Goal: Task Accomplishment & Management: Manage account settings

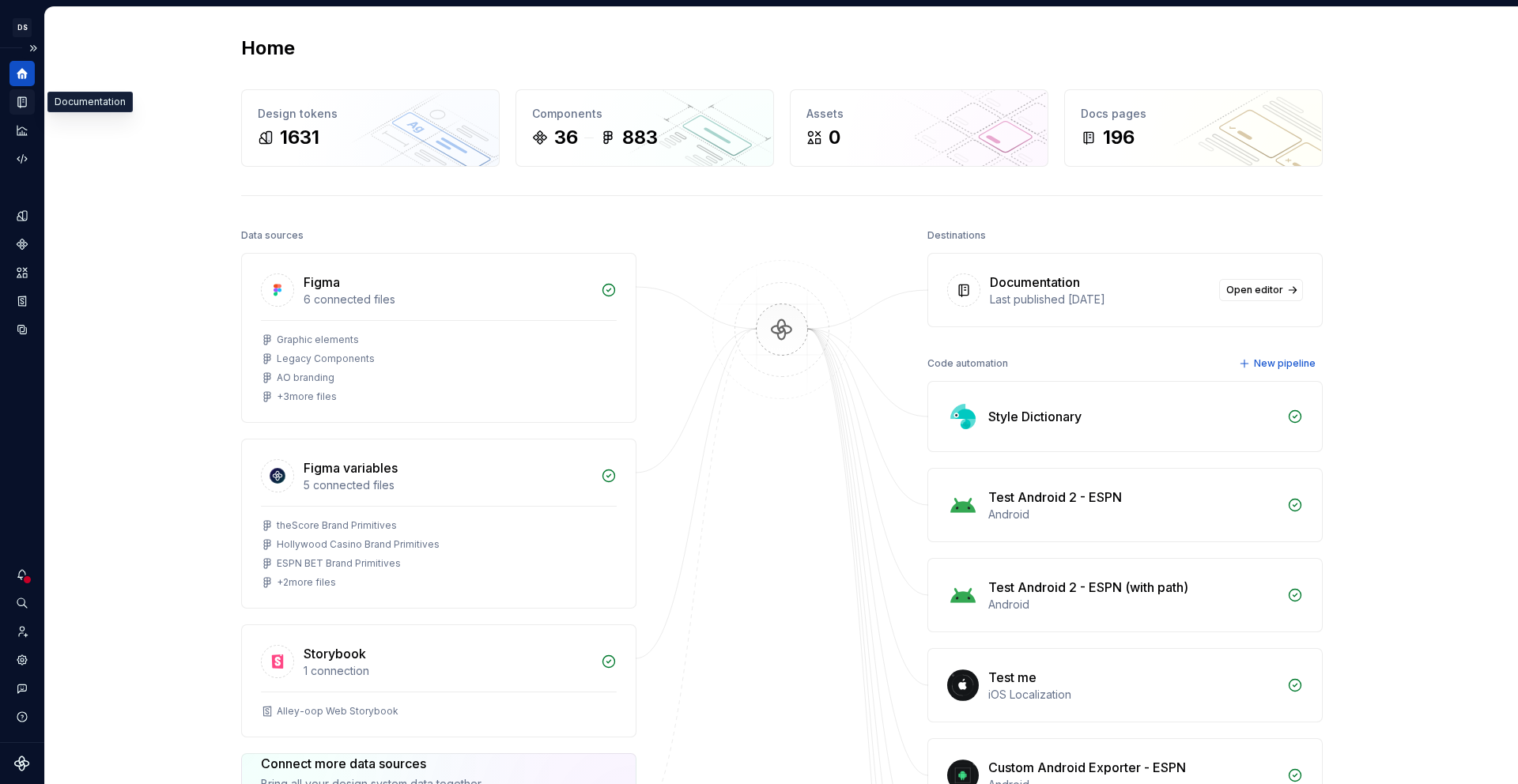
click at [23, 107] on icon "Documentation" at bounding box center [22, 102] width 15 height 15
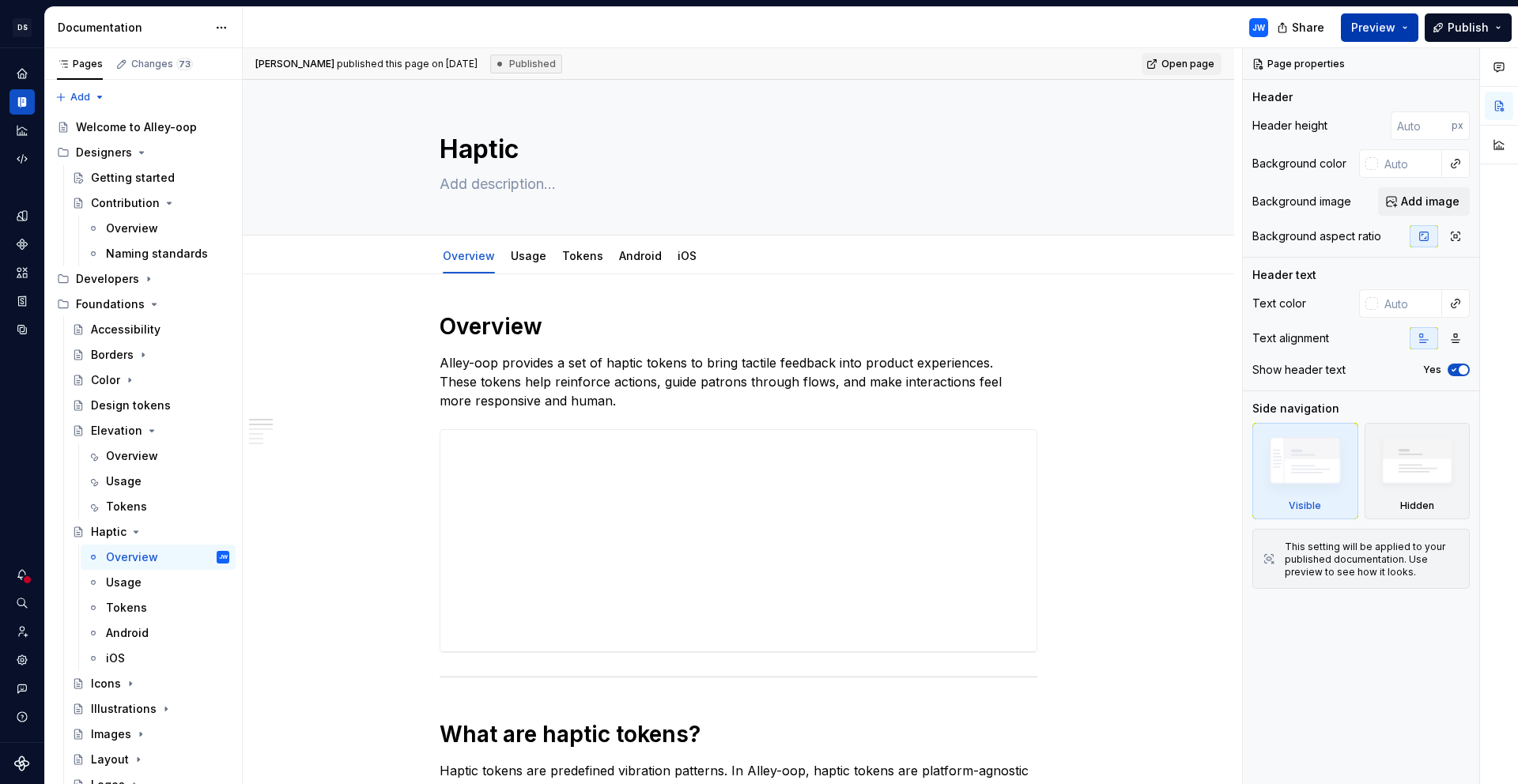
click at [1375, 28] on span "Preview" at bounding box center [1373, 27] width 45 height 15
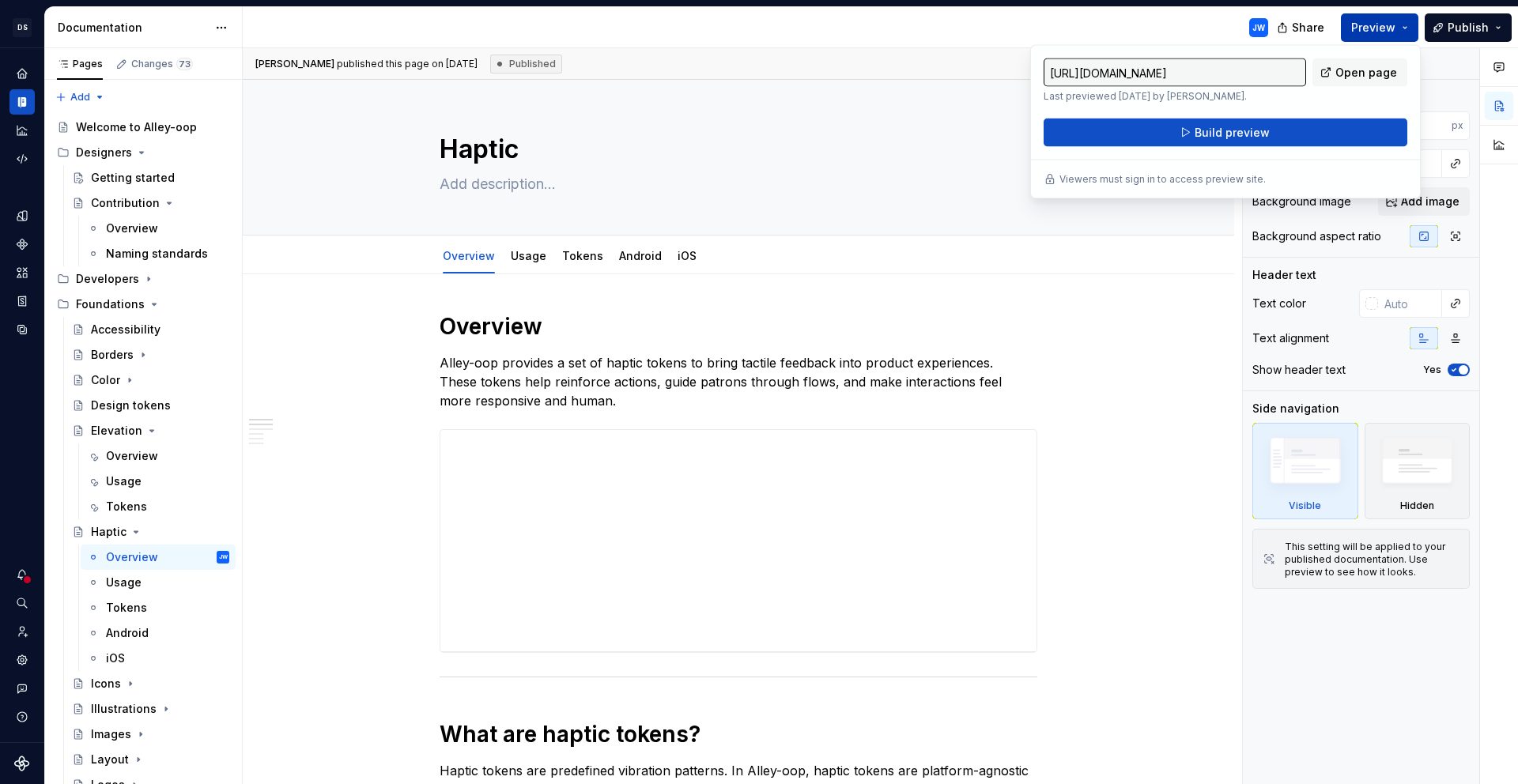
click at [1384, 25] on span "Preview" at bounding box center [1373, 27] width 45 height 15
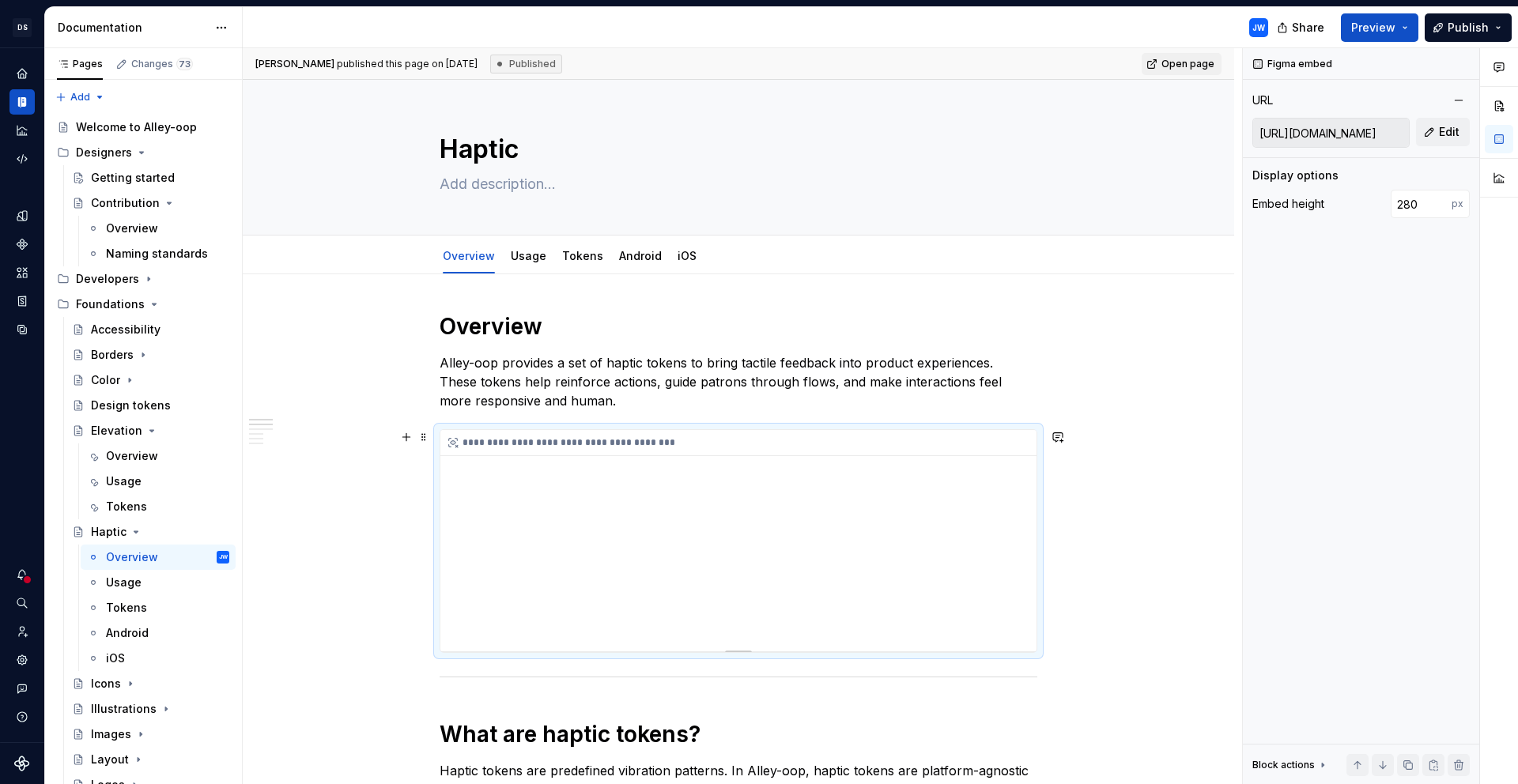
click at [713, 608] on div "**********" at bounding box center [738, 541] width 596 height 222
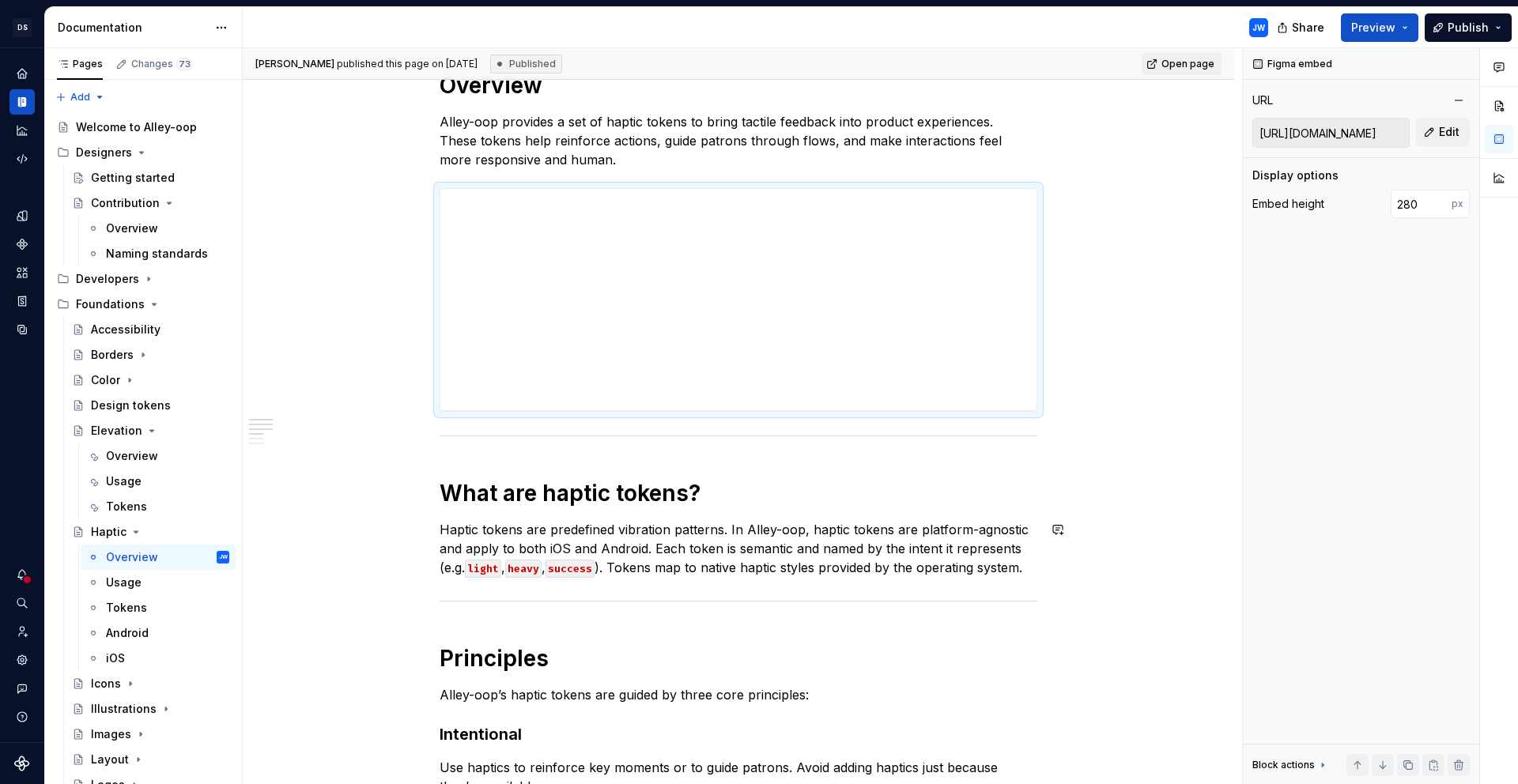
click at [843, 514] on div "**********" at bounding box center [738, 506] width 598 height 871
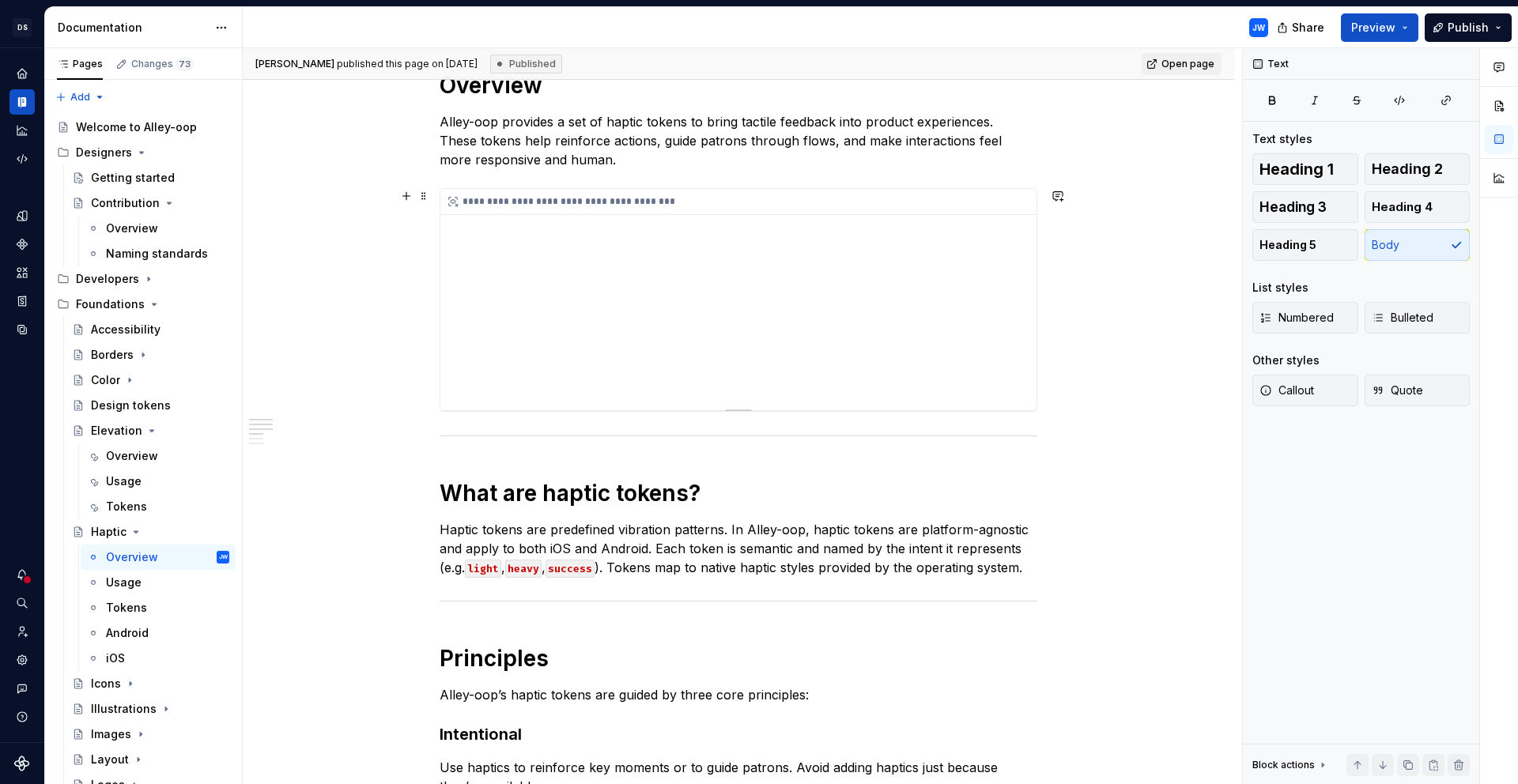
click at [822, 340] on div "**********" at bounding box center [738, 299] width 596 height 222
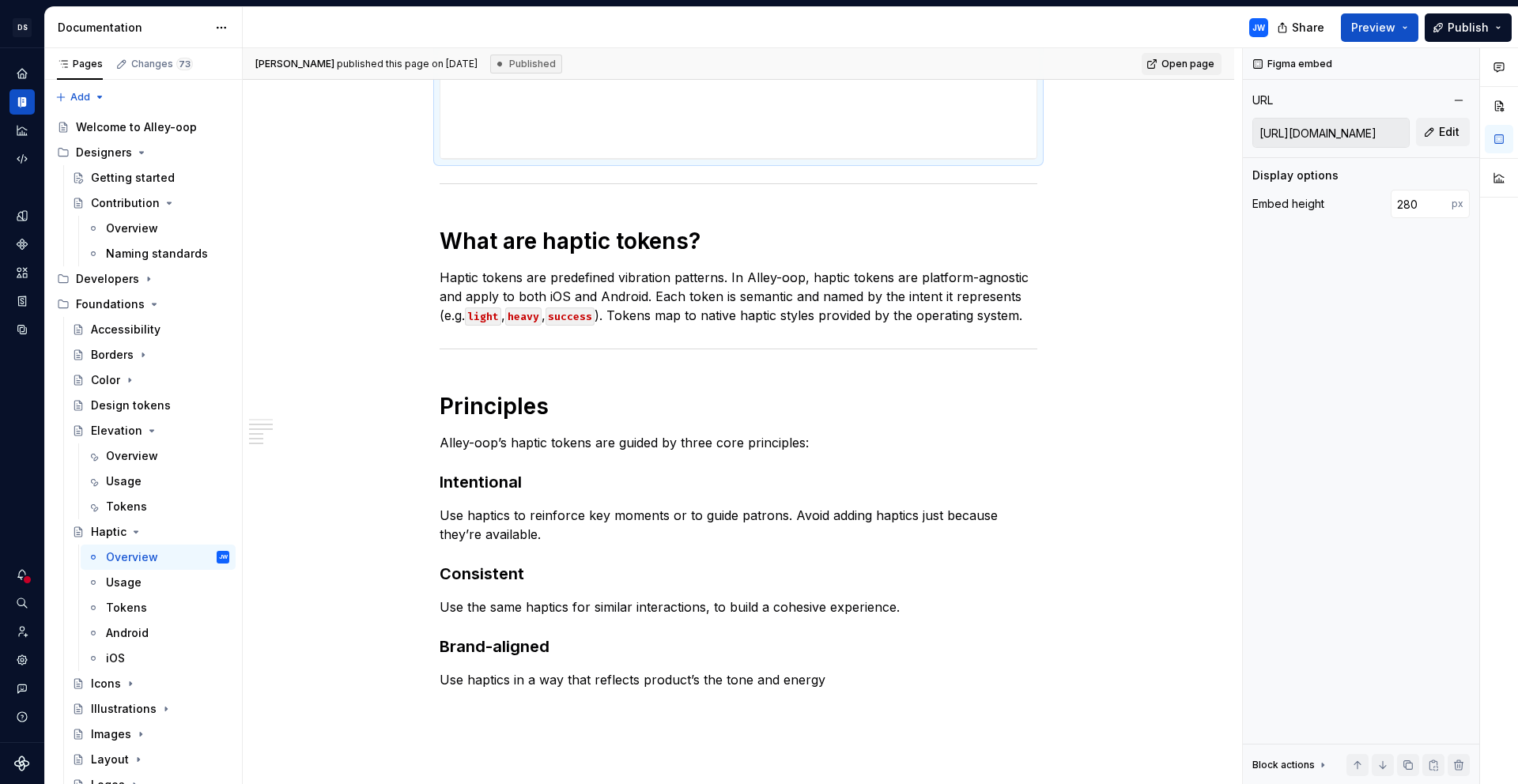
scroll to position [652, 0]
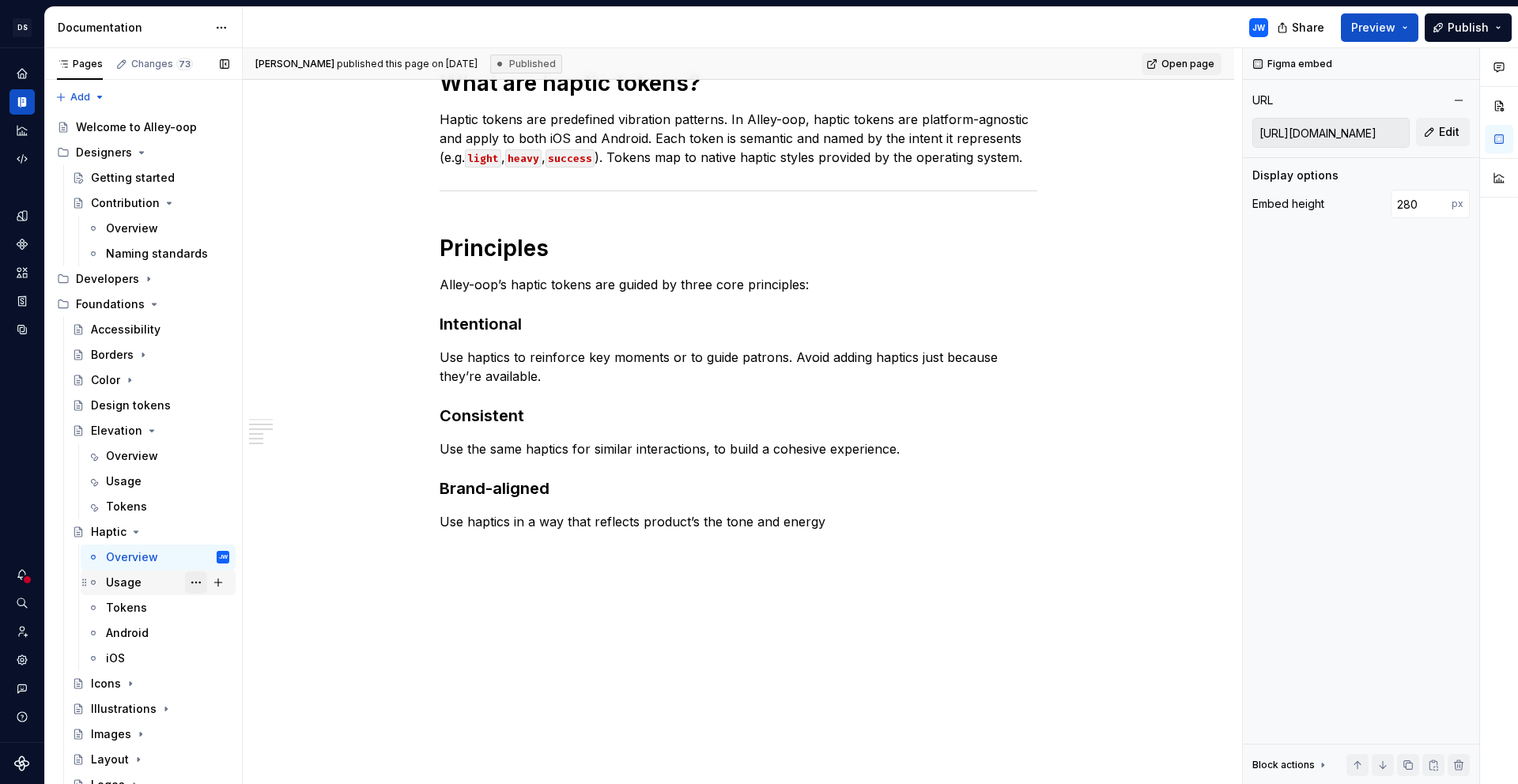
click at [185, 579] on button "Page tree" at bounding box center [196, 583] width 22 height 22
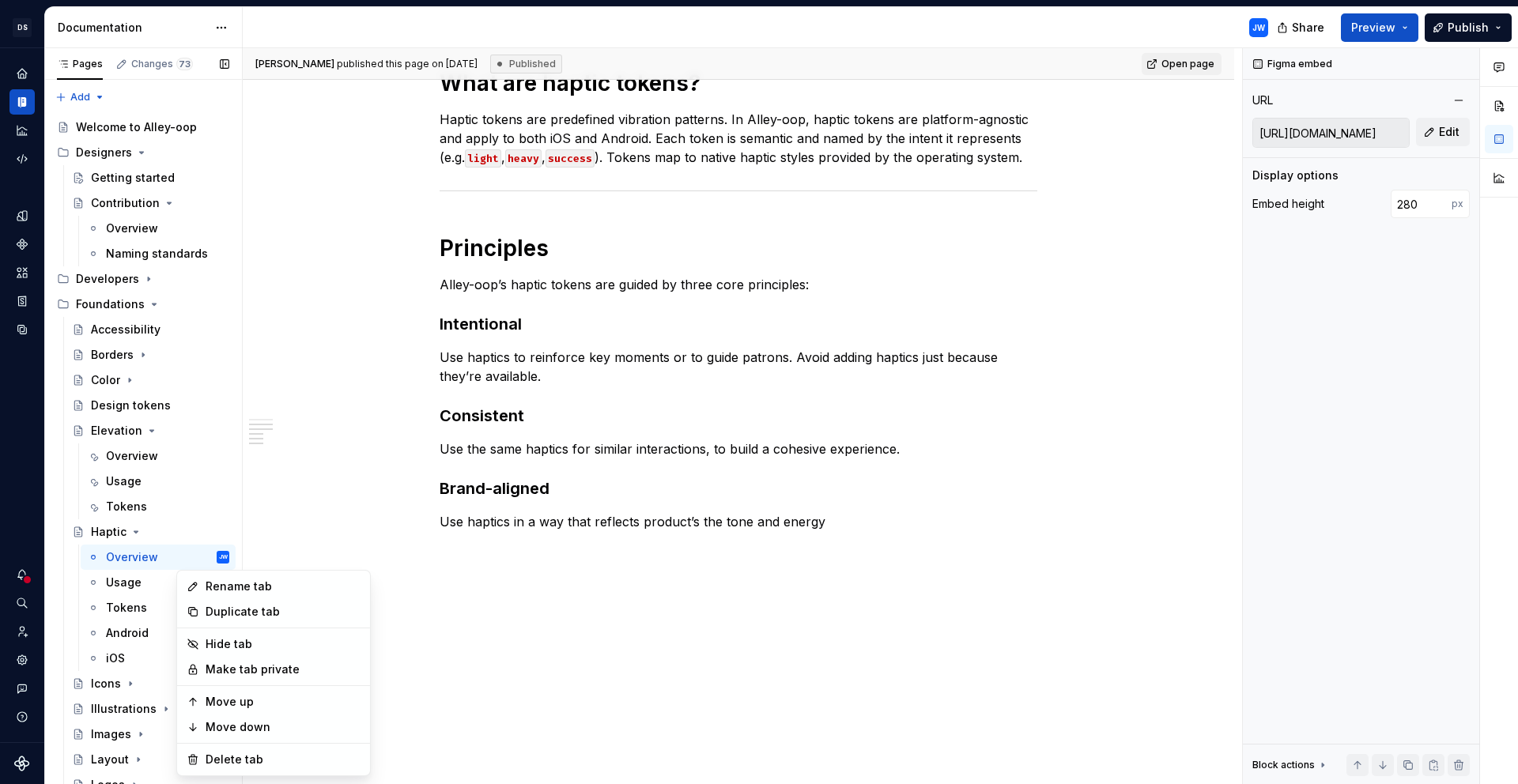
click at [151, 579] on div "Pages Changes 73 Add Accessibility guide for tree Page tree. Navigate the tree …" at bounding box center [143, 419] width 198 height 743
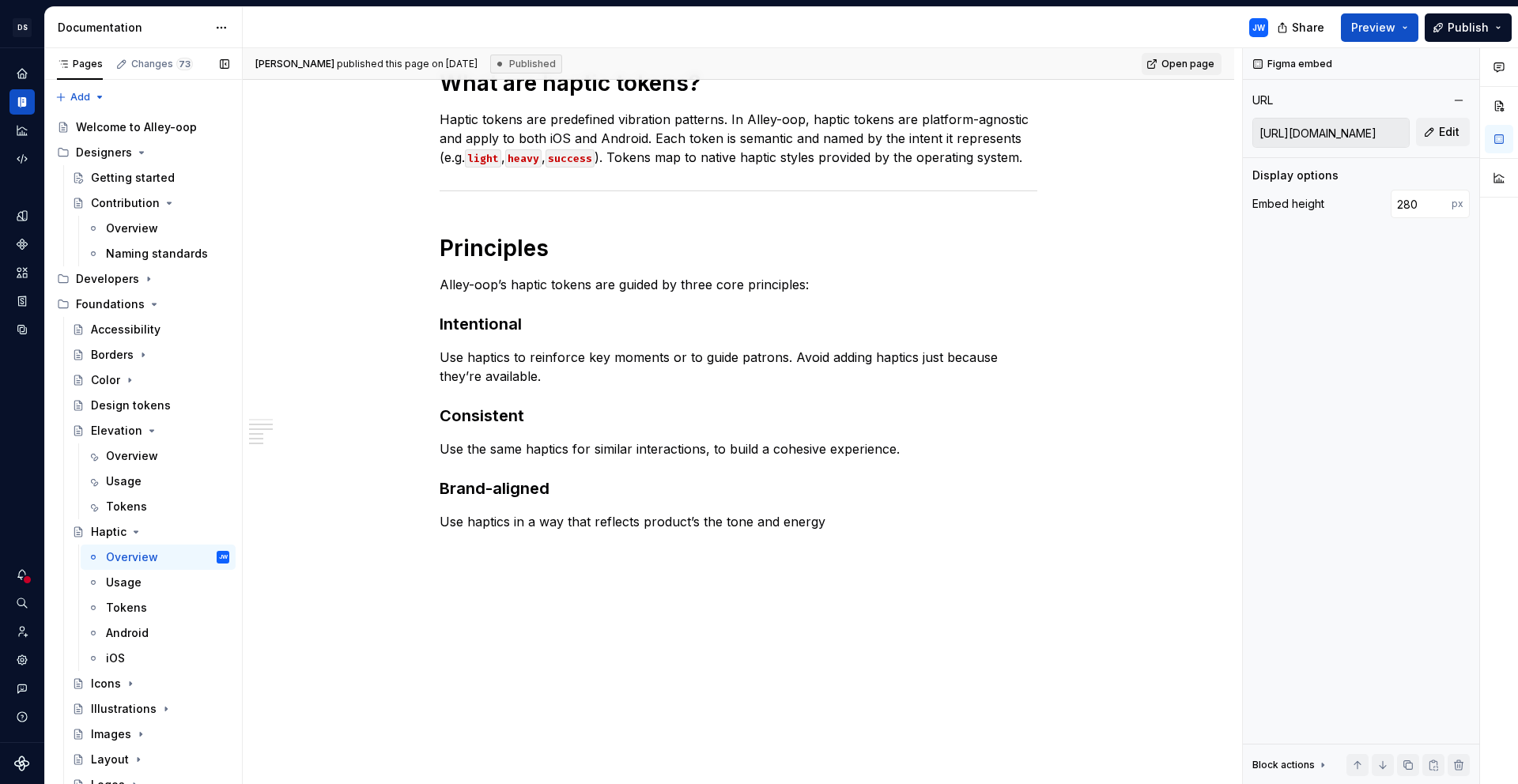
click at [151, 579] on div "Usage" at bounding box center [167, 582] width 123 height 15
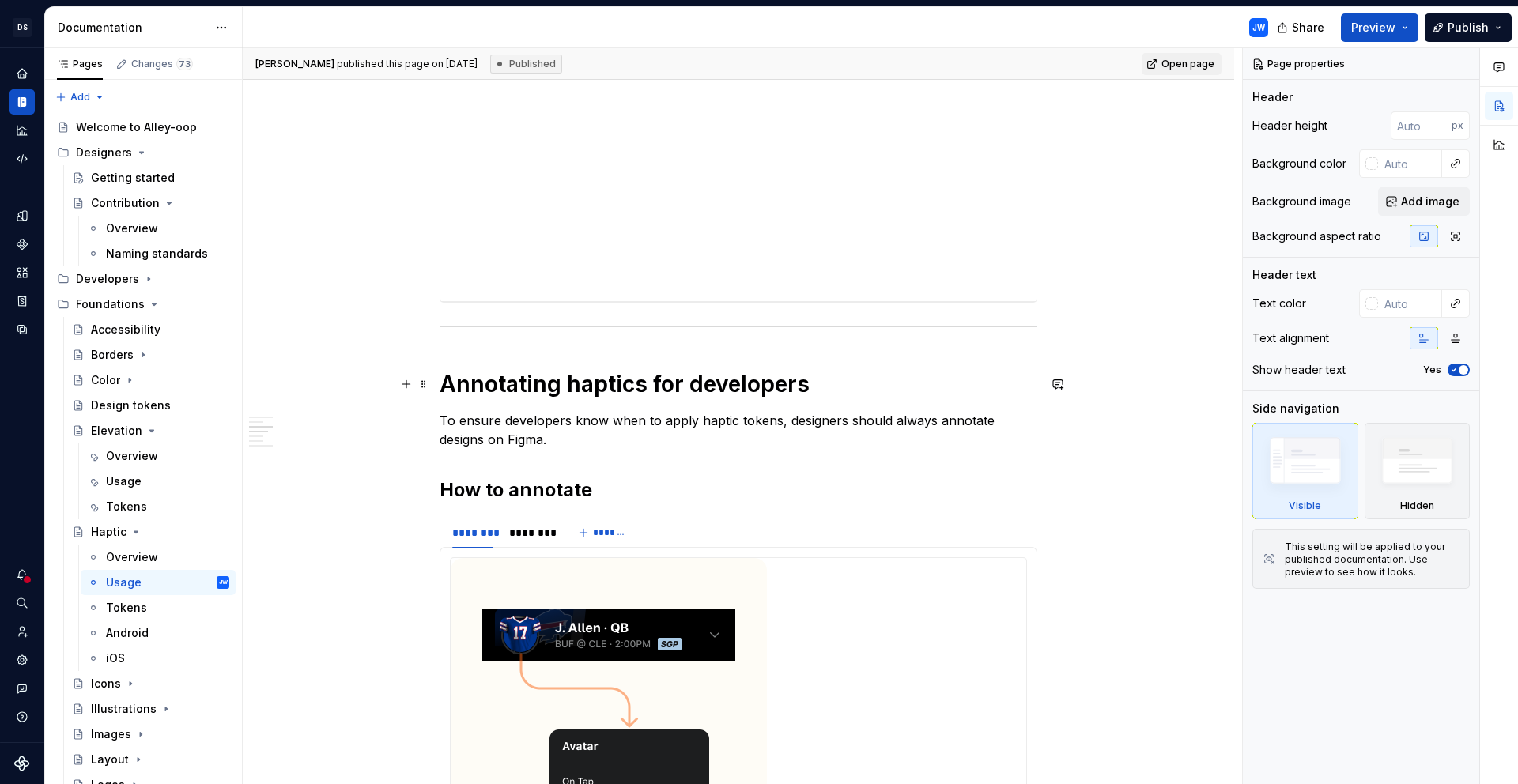
scroll to position [965, 0]
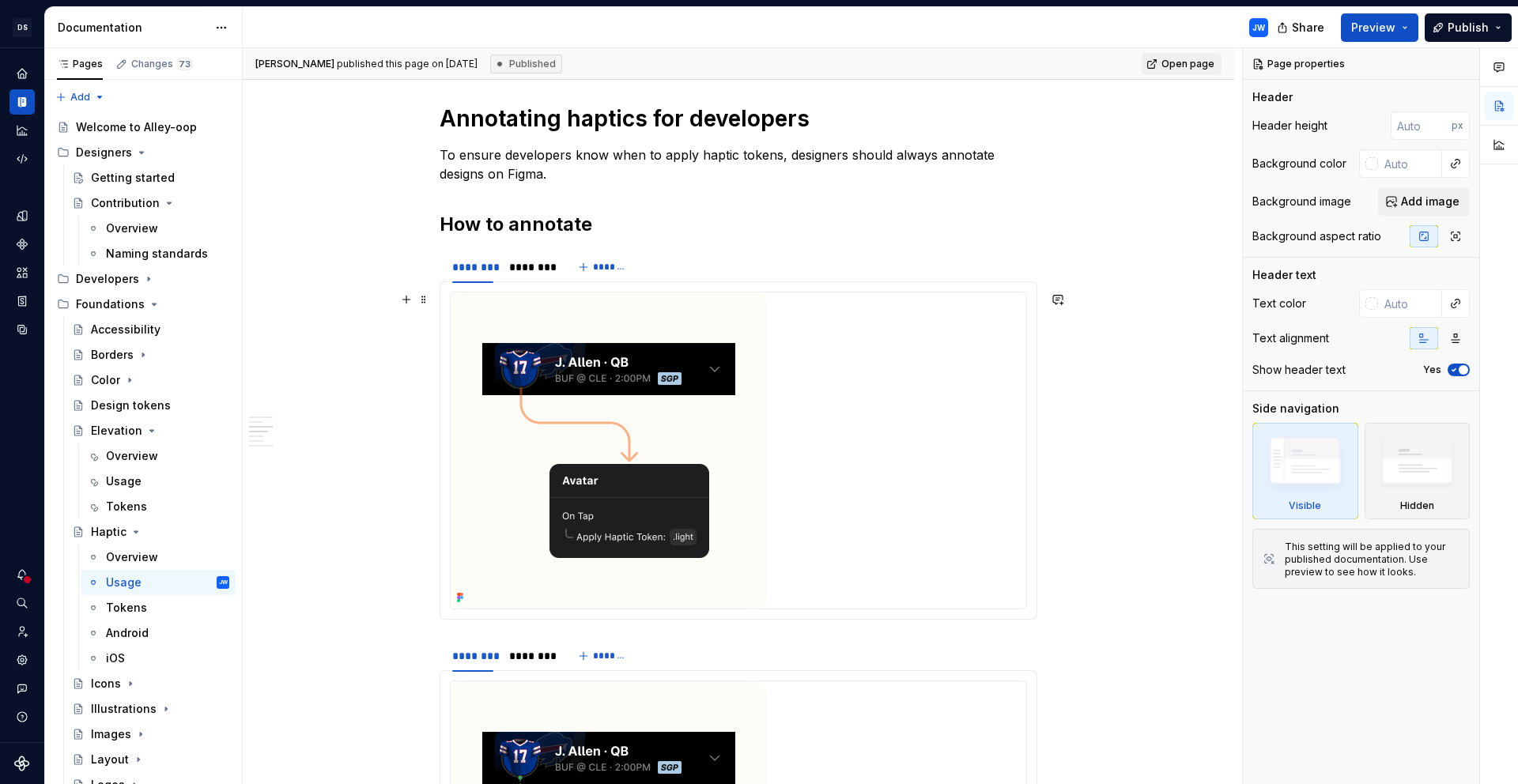
click at [662, 449] on img at bounding box center [608, 450] width 316 height 316
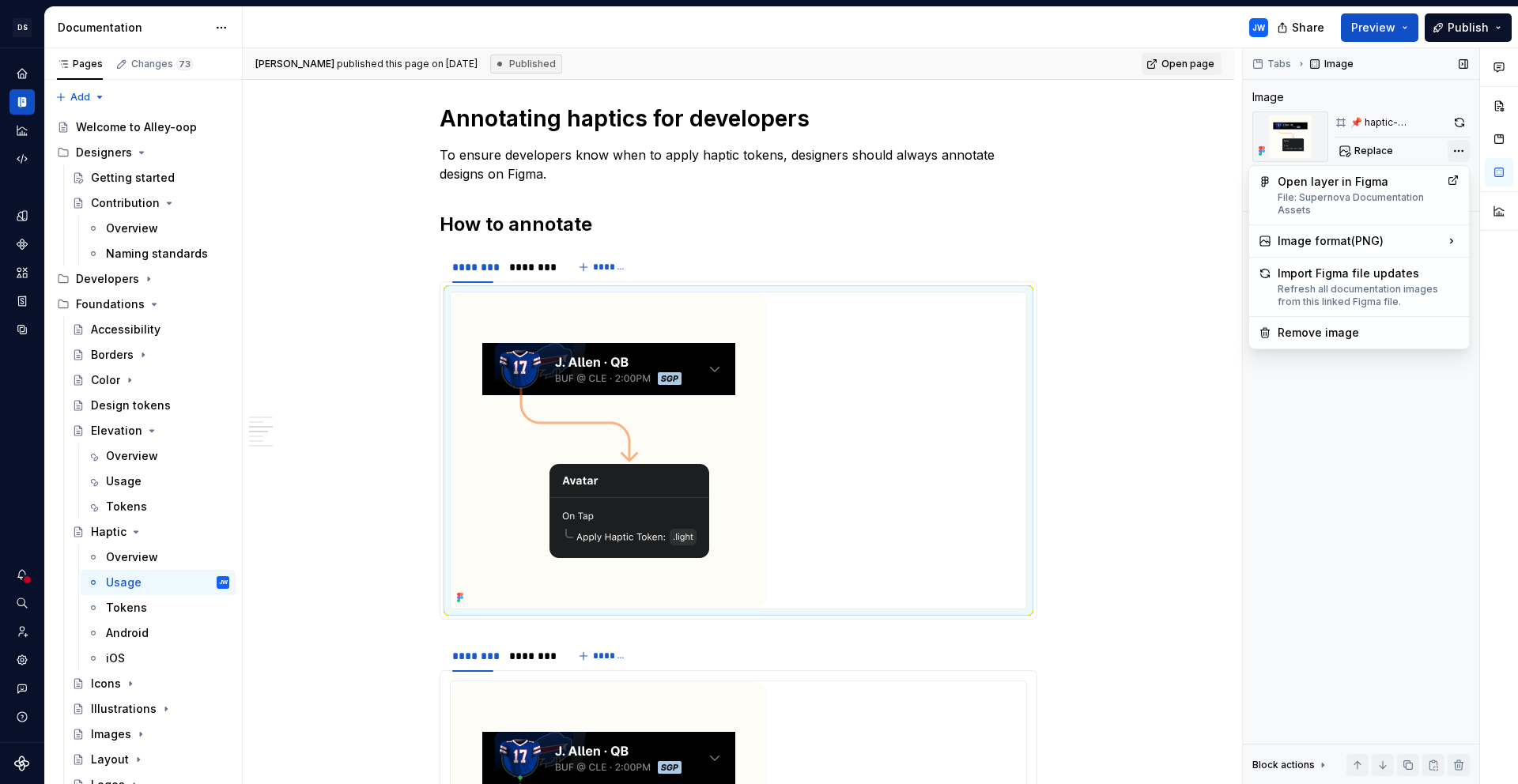
click at [1461, 153] on div "Comments Open comments No comments yet Select ‘Comment’ from the block context …" at bounding box center [1380, 417] width 275 height 737
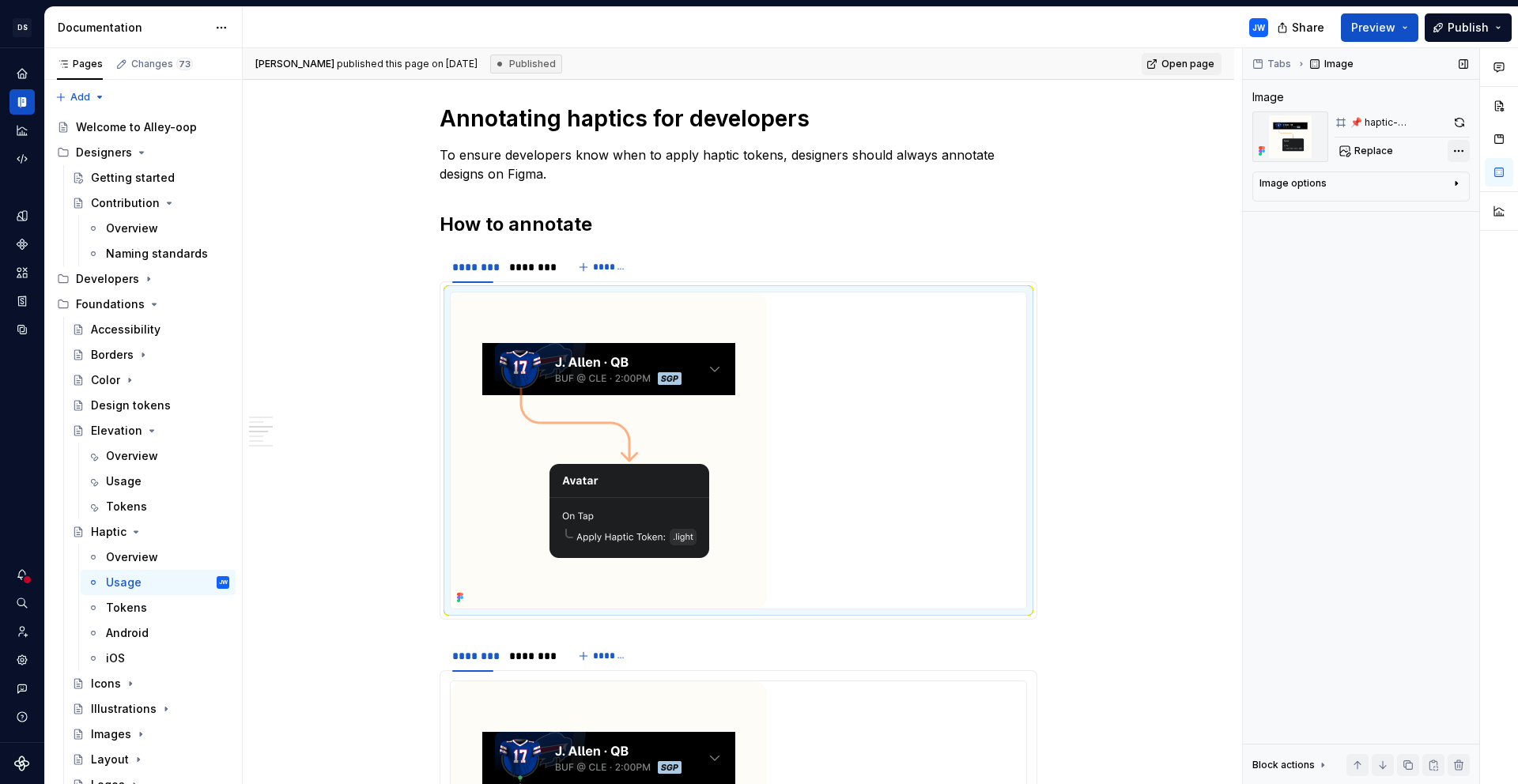
click at [1461, 153] on div "Comments Open comments No comments yet Select ‘Comment’ from the block context …" at bounding box center [1380, 417] width 275 height 737
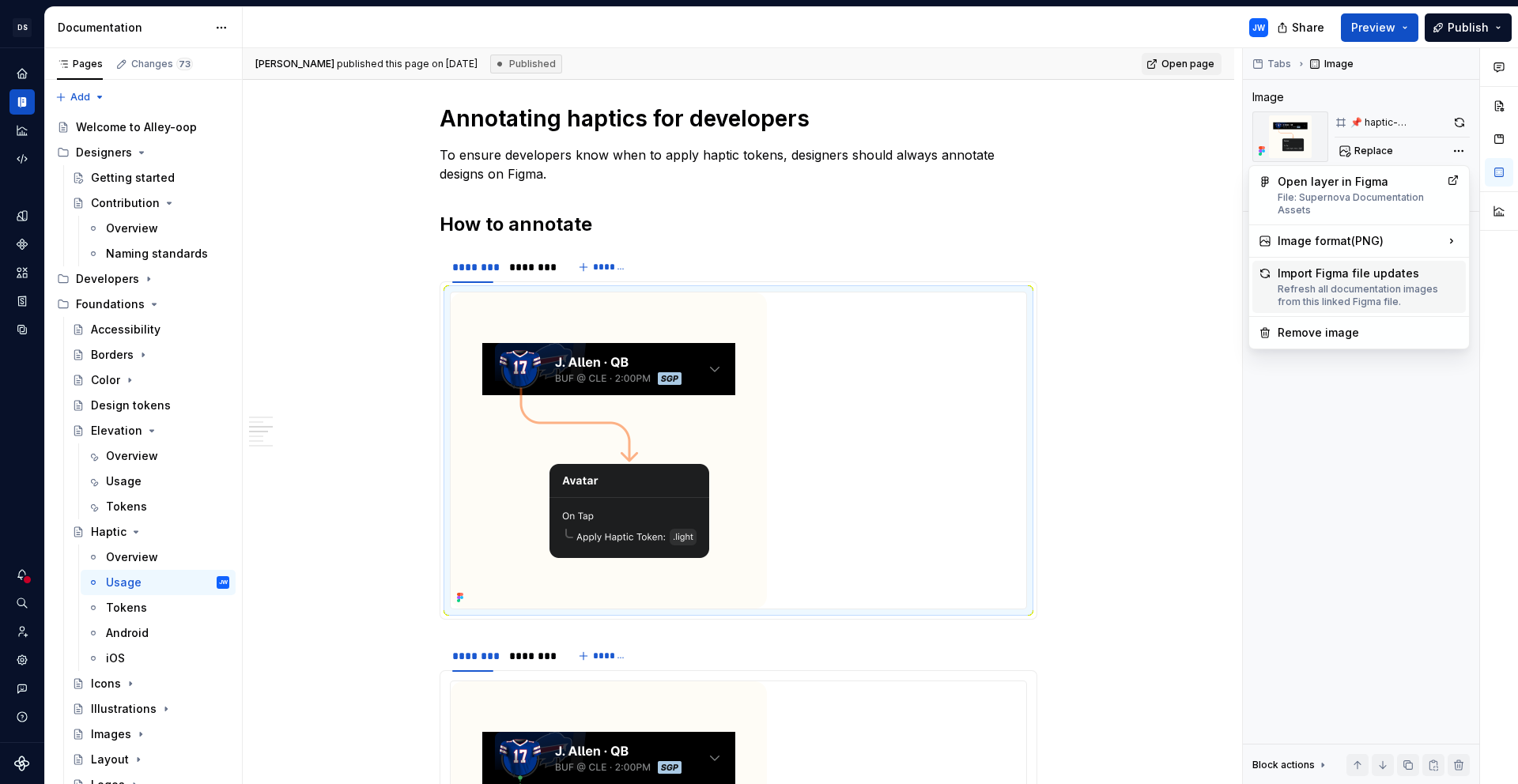
click at [1386, 298] on div "Refresh all documentation images from this linked Figma file." at bounding box center [1368, 295] width 181 height 26
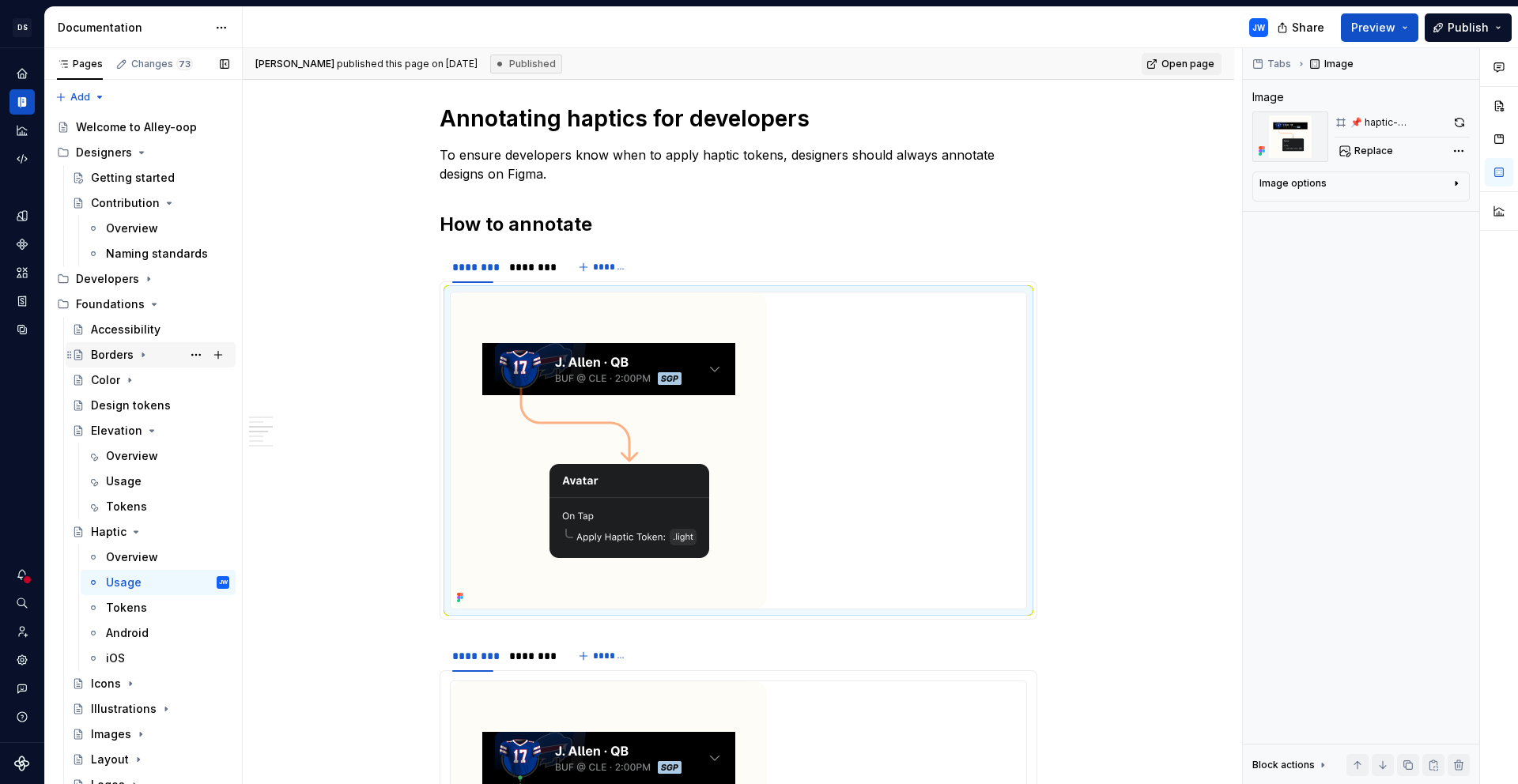
click at [119, 348] on div "Borders" at bounding box center [112, 355] width 43 height 15
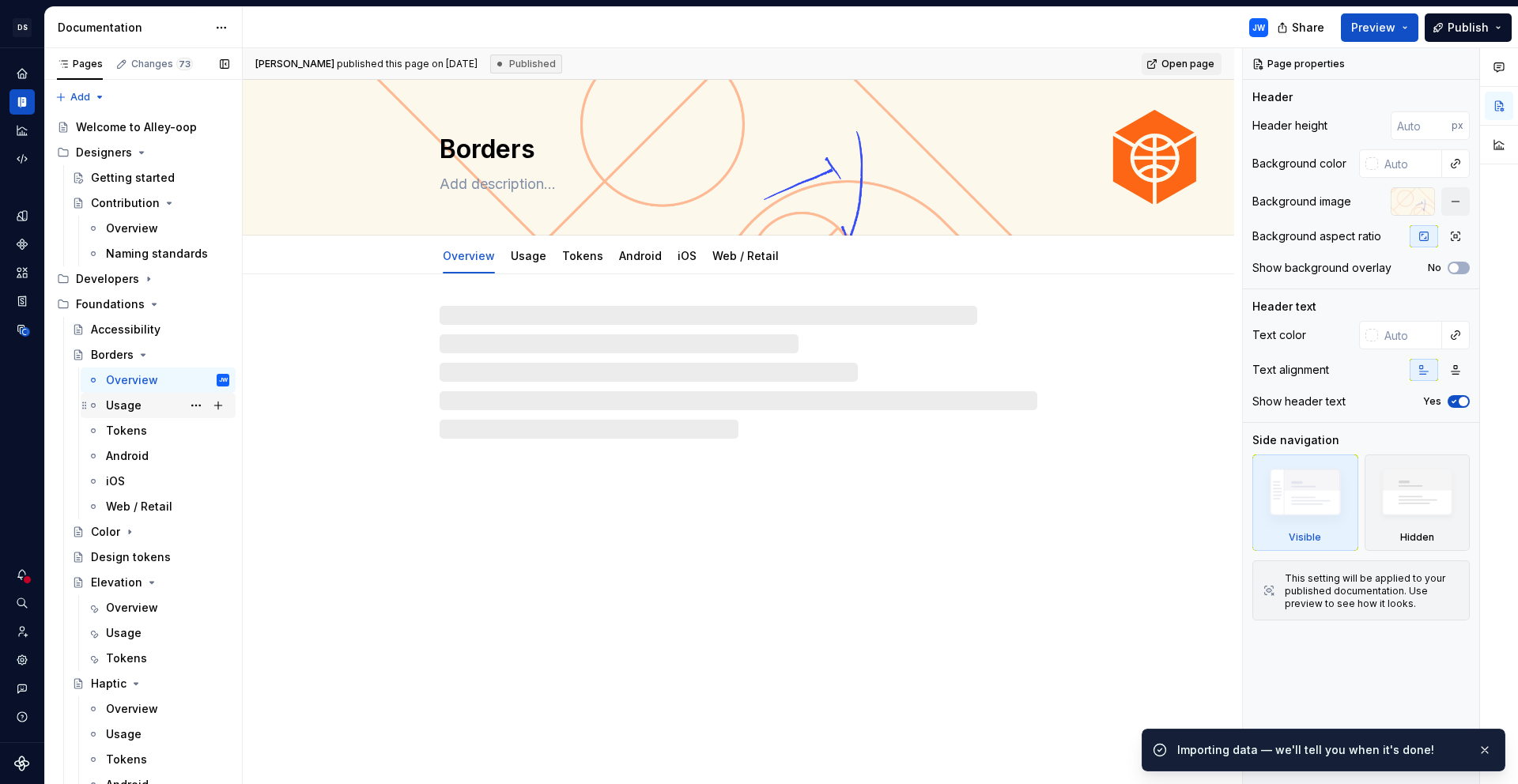
click at [127, 405] on div "Usage" at bounding box center [123, 405] width 36 height 15
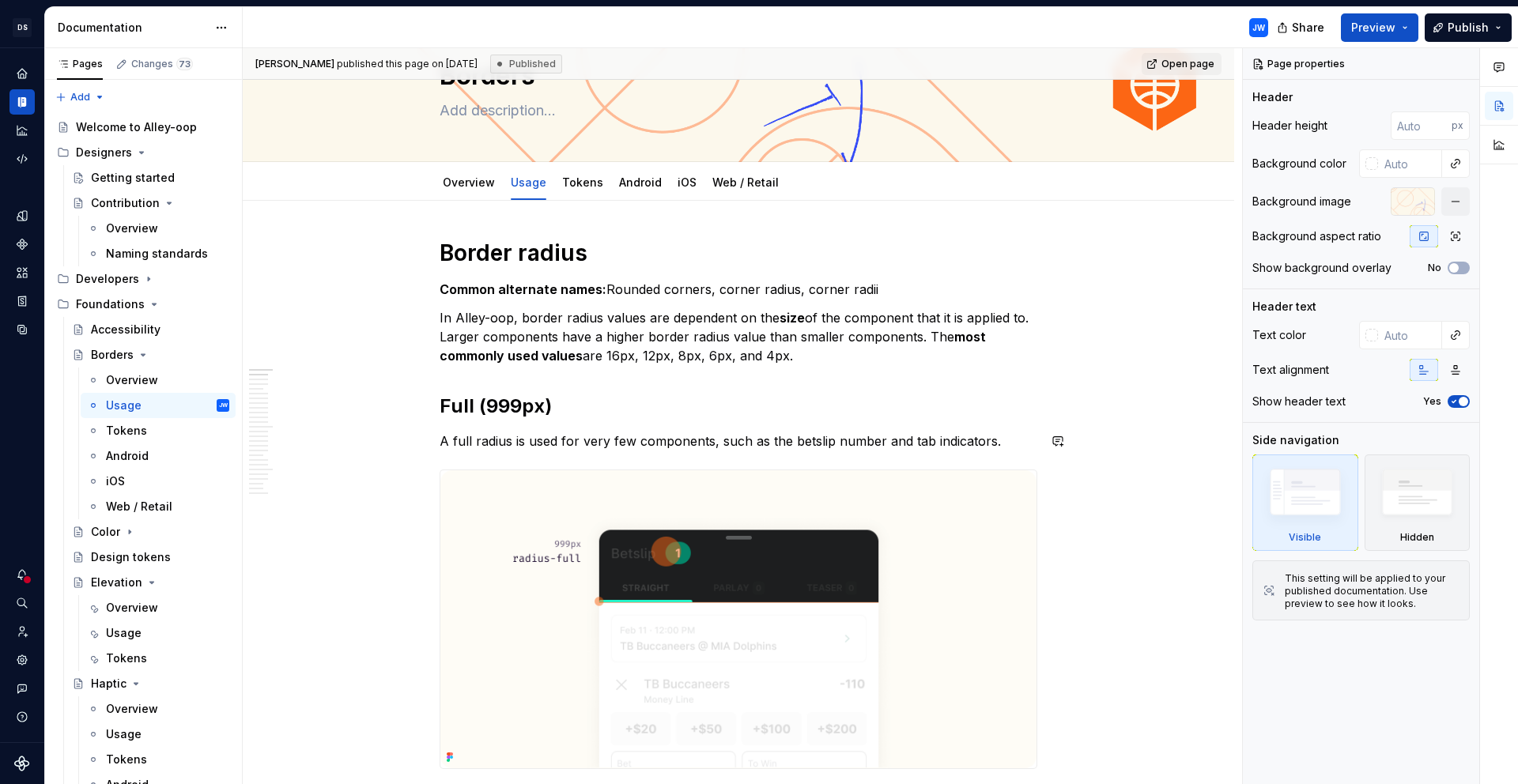
scroll to position [141, 0]
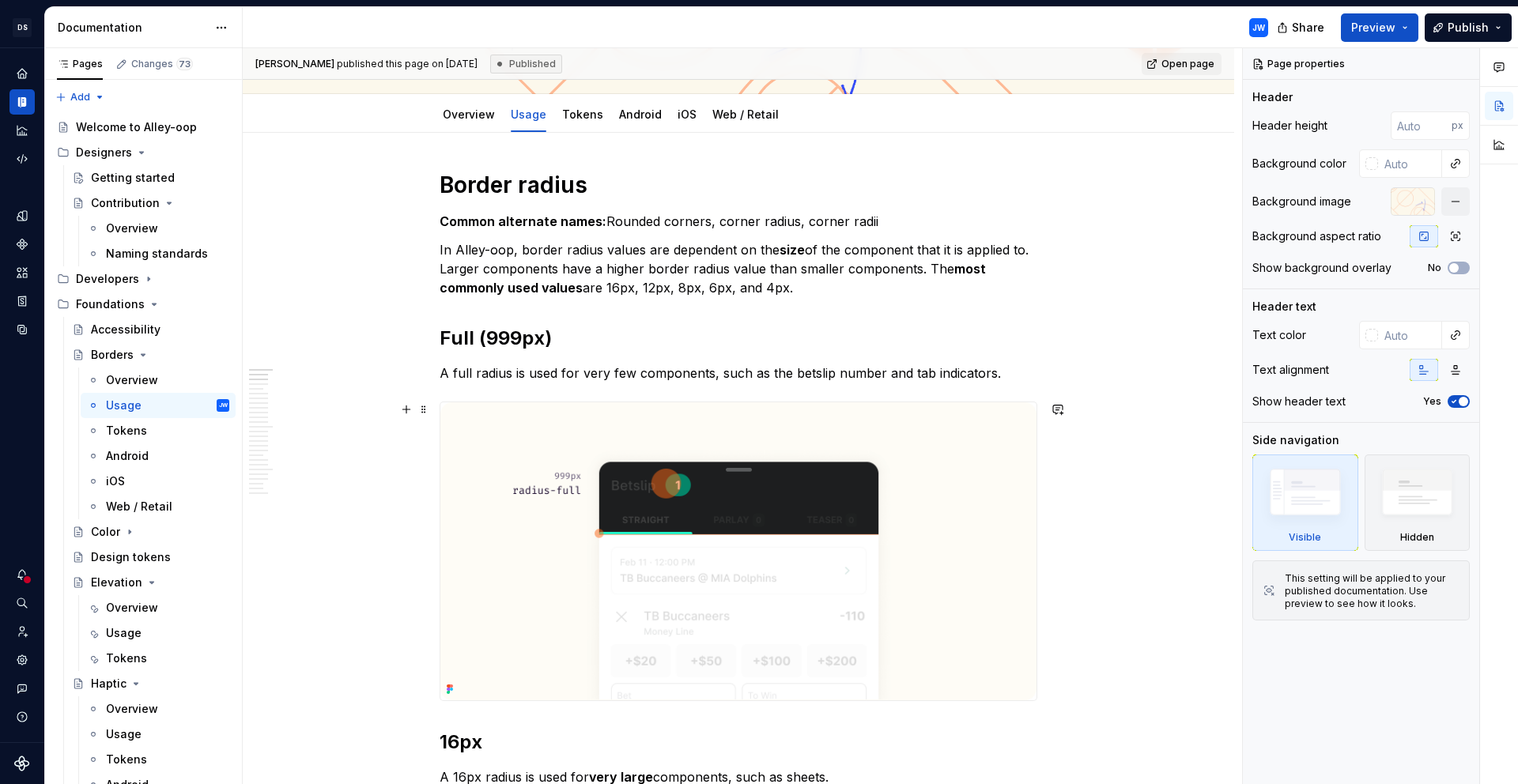
click at [850, 521] on img at bounding box center [738, 551] width 596 height 298
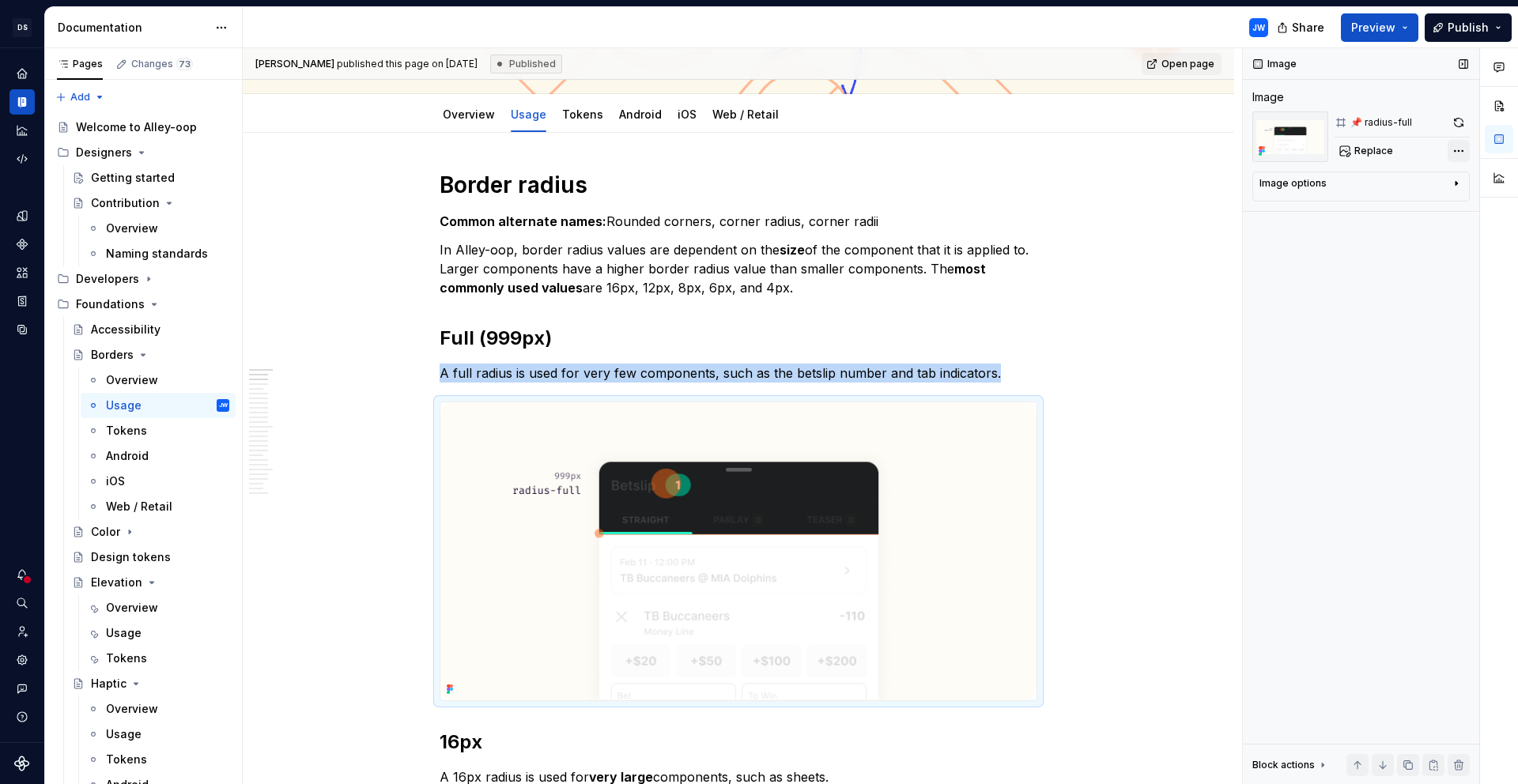
click at [1456, 144] on div "Comments Open comments No comments yet Select ‘Comment’ from the block context …" at bounding box center [1380, 417] width 275 height 737
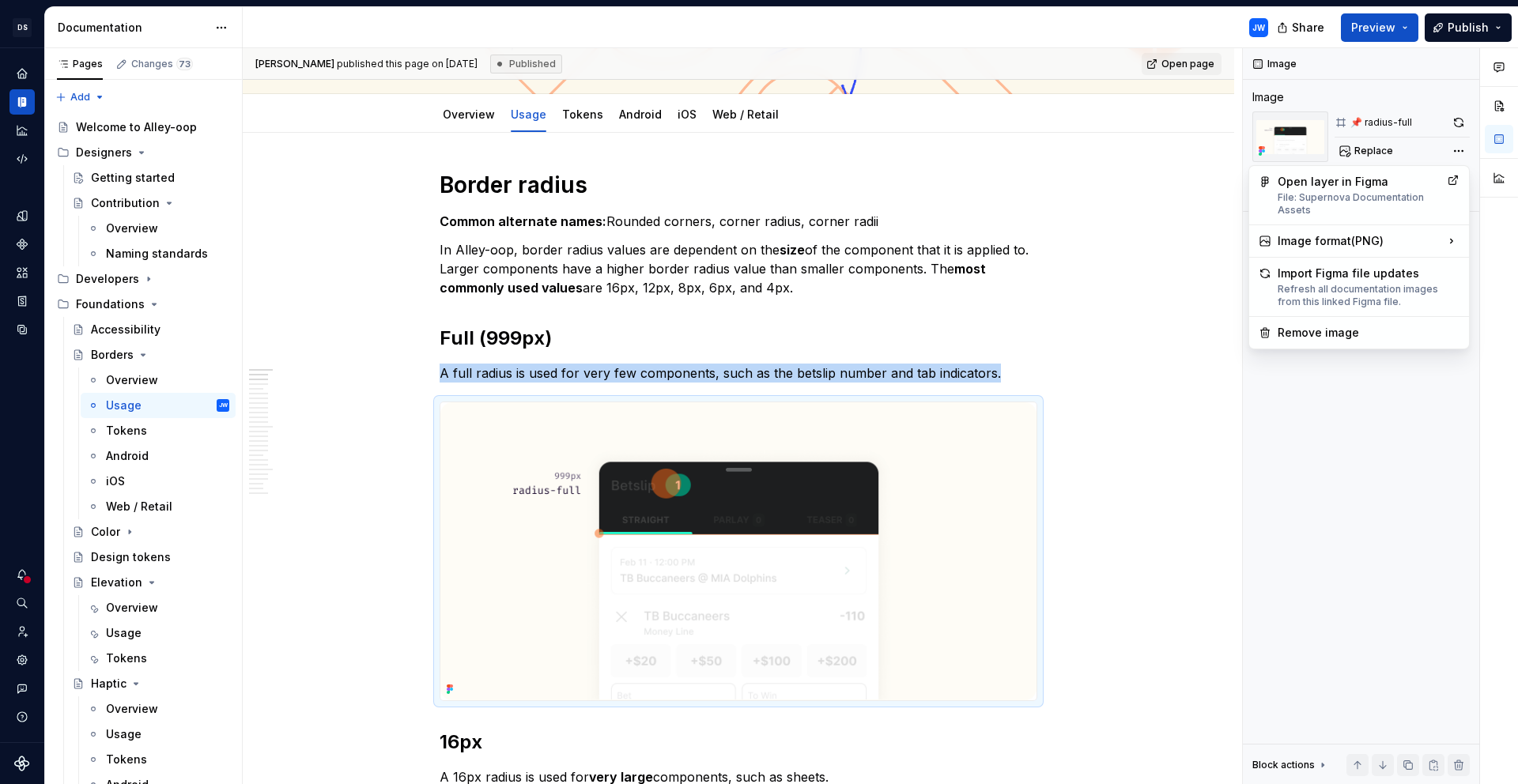
click at [1451, 150] on div "Comments Open comments No comments yet Select ‘Comment’ from the block context …" at bounding box center [1380, 417] width 275 height 737
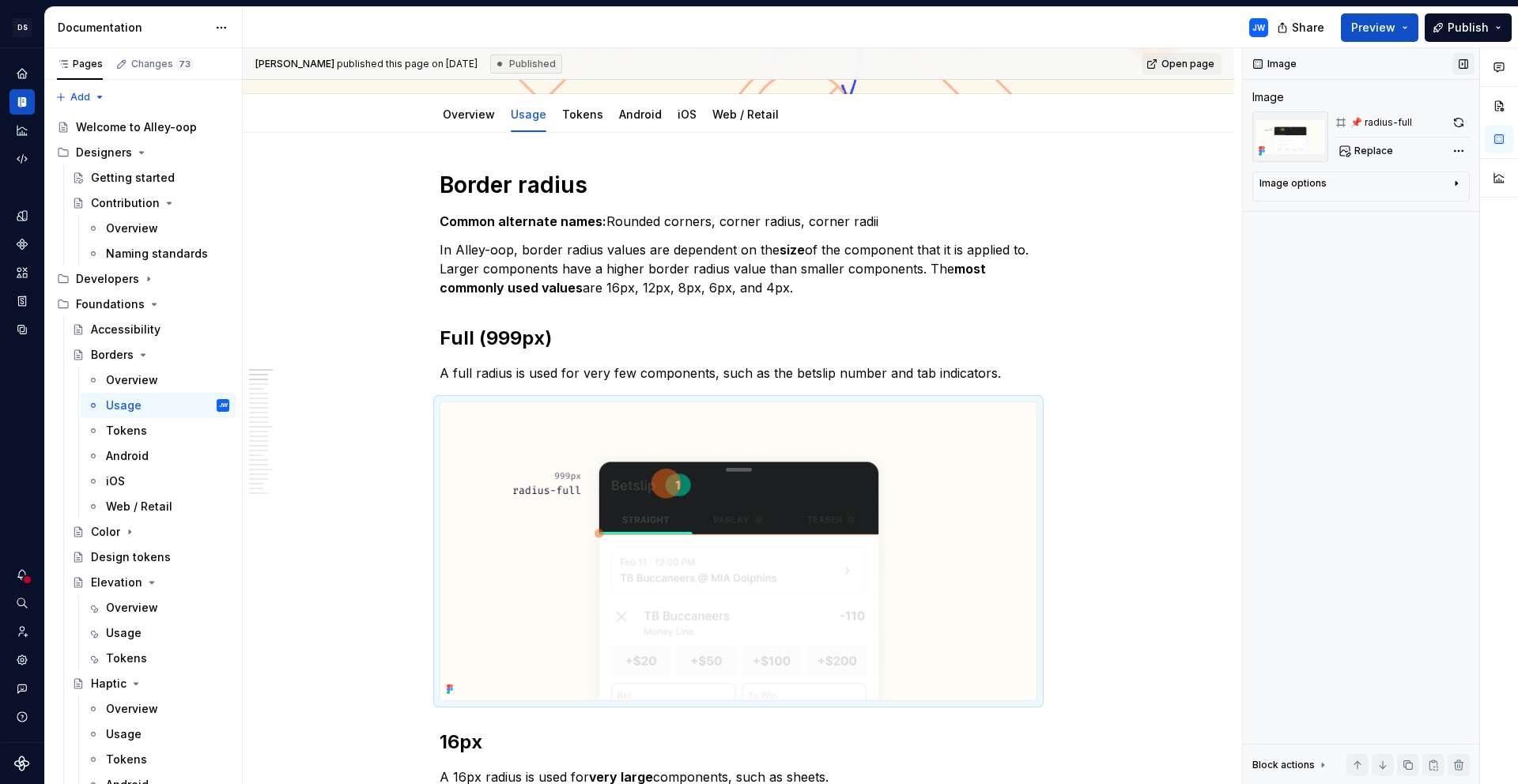
click at [1460, 74] on button "button" at bounding box center [1463, 64] width 22 height 22
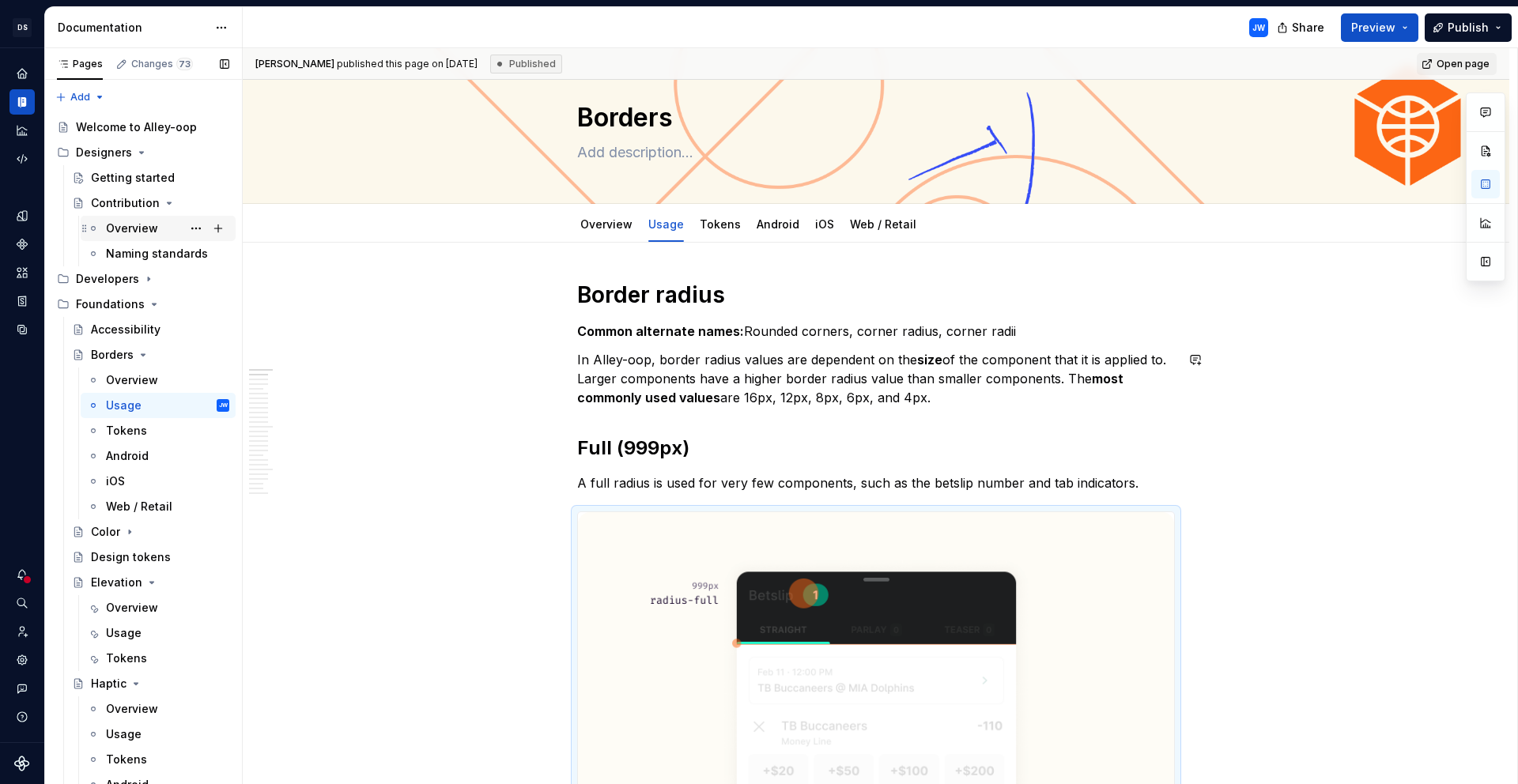
scroll to position [0, 0]
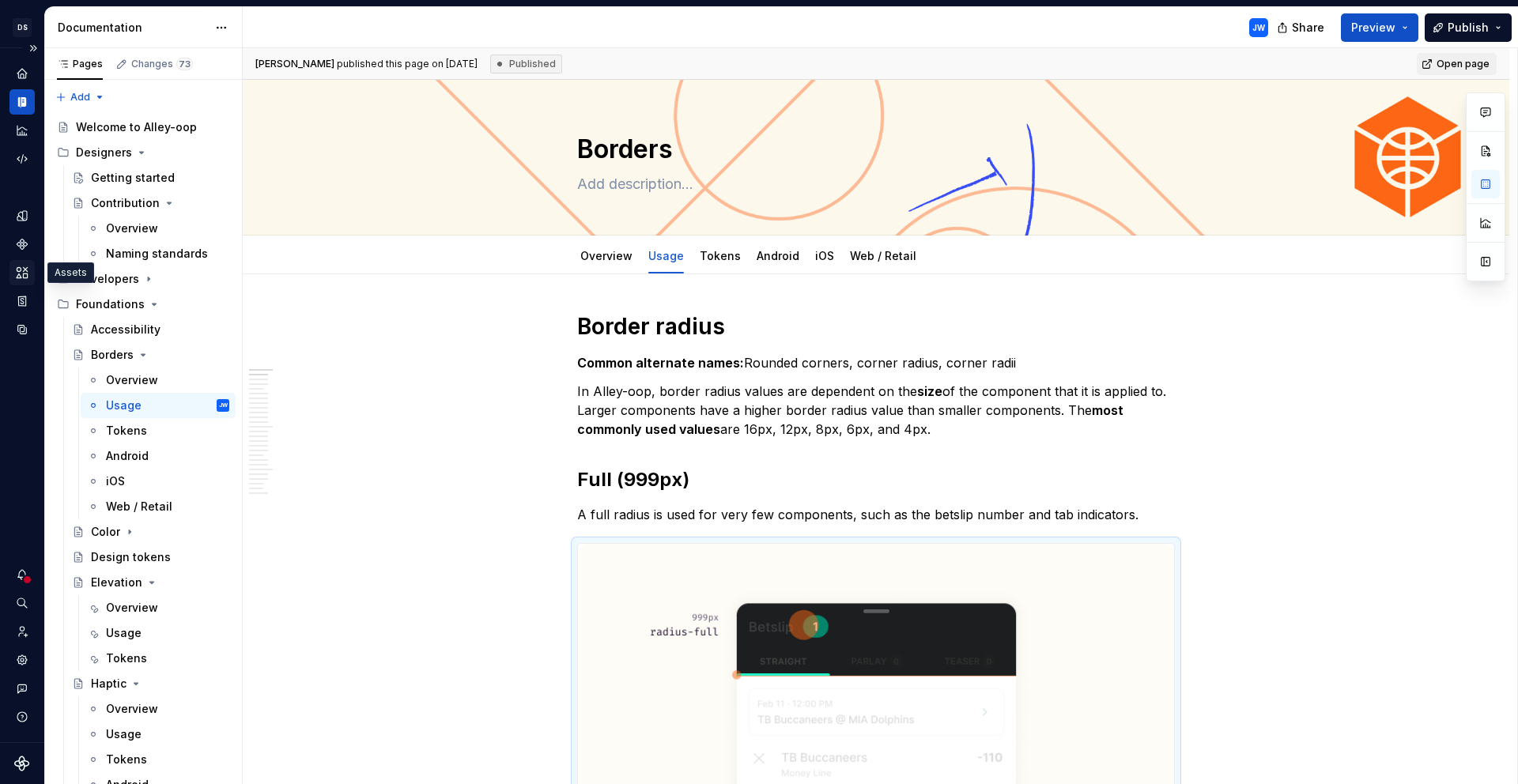
click at [24, 271] on icon "Assets" at bounding box center [22, 273] width 15 height 15
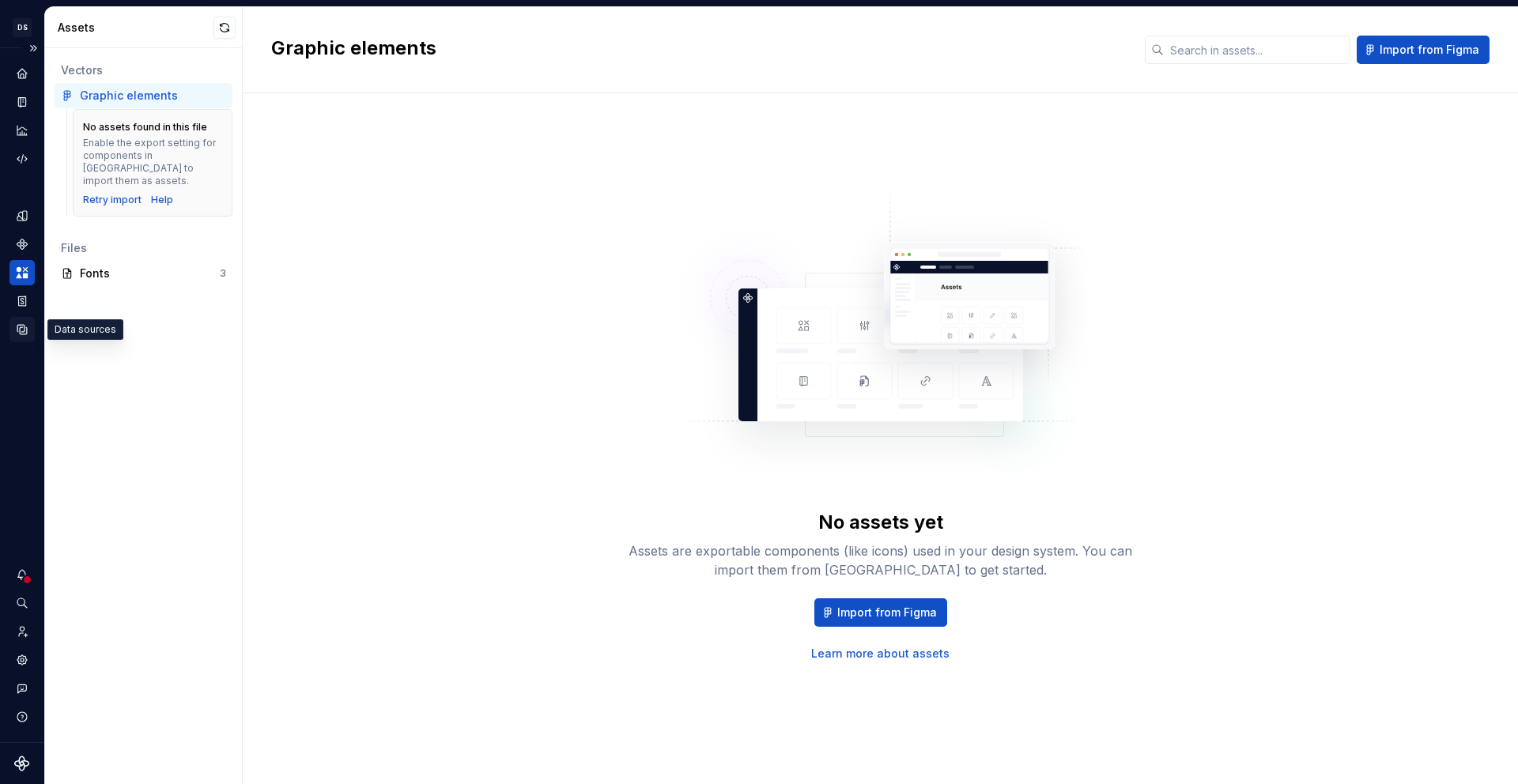
click at [21, 324] on icon "Data sources" at bounding box center [22, 330] width 15 height 15
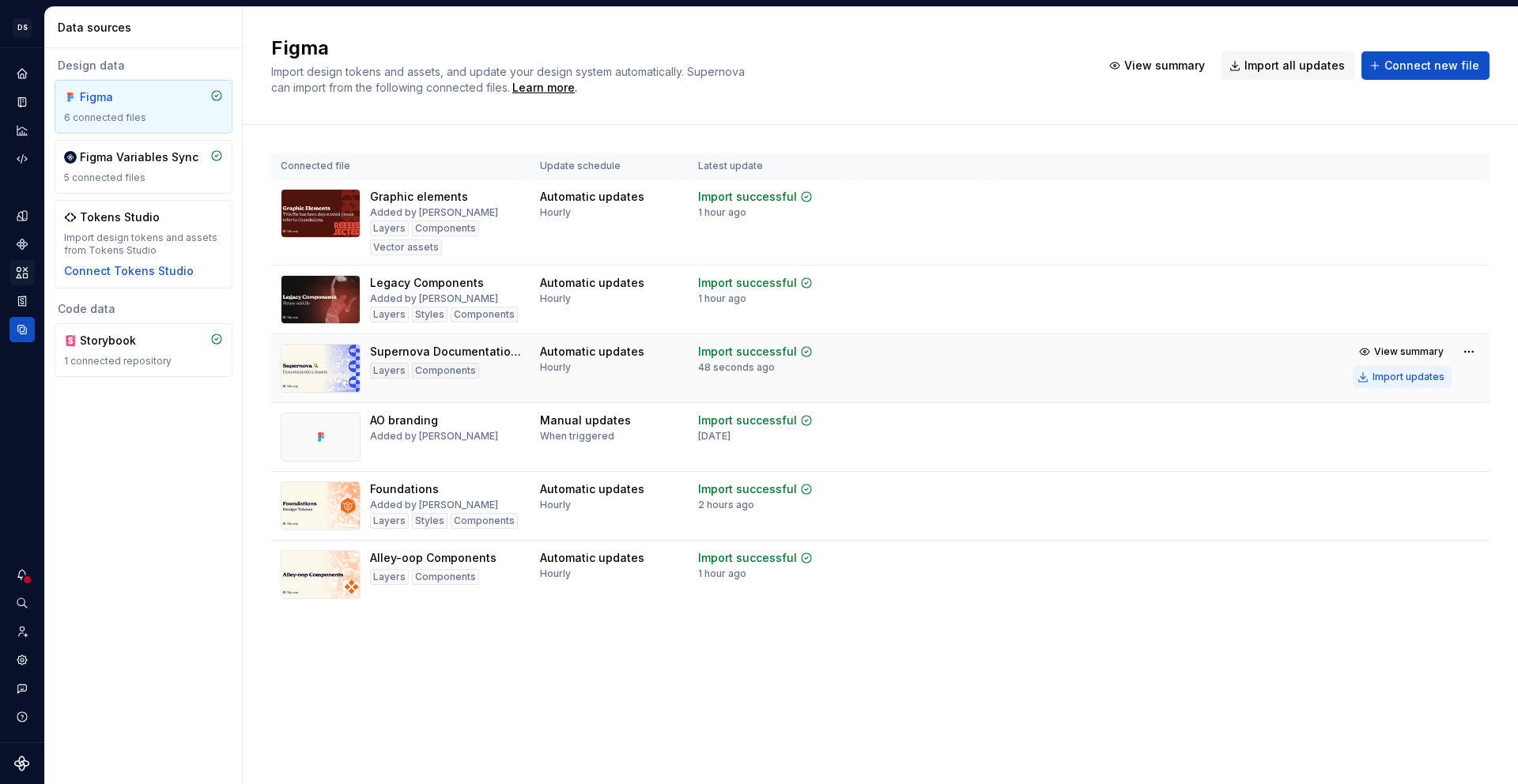
click at [1399, 382] on div "Import updates" at bounding box center [1408, 377] width 72 height 13
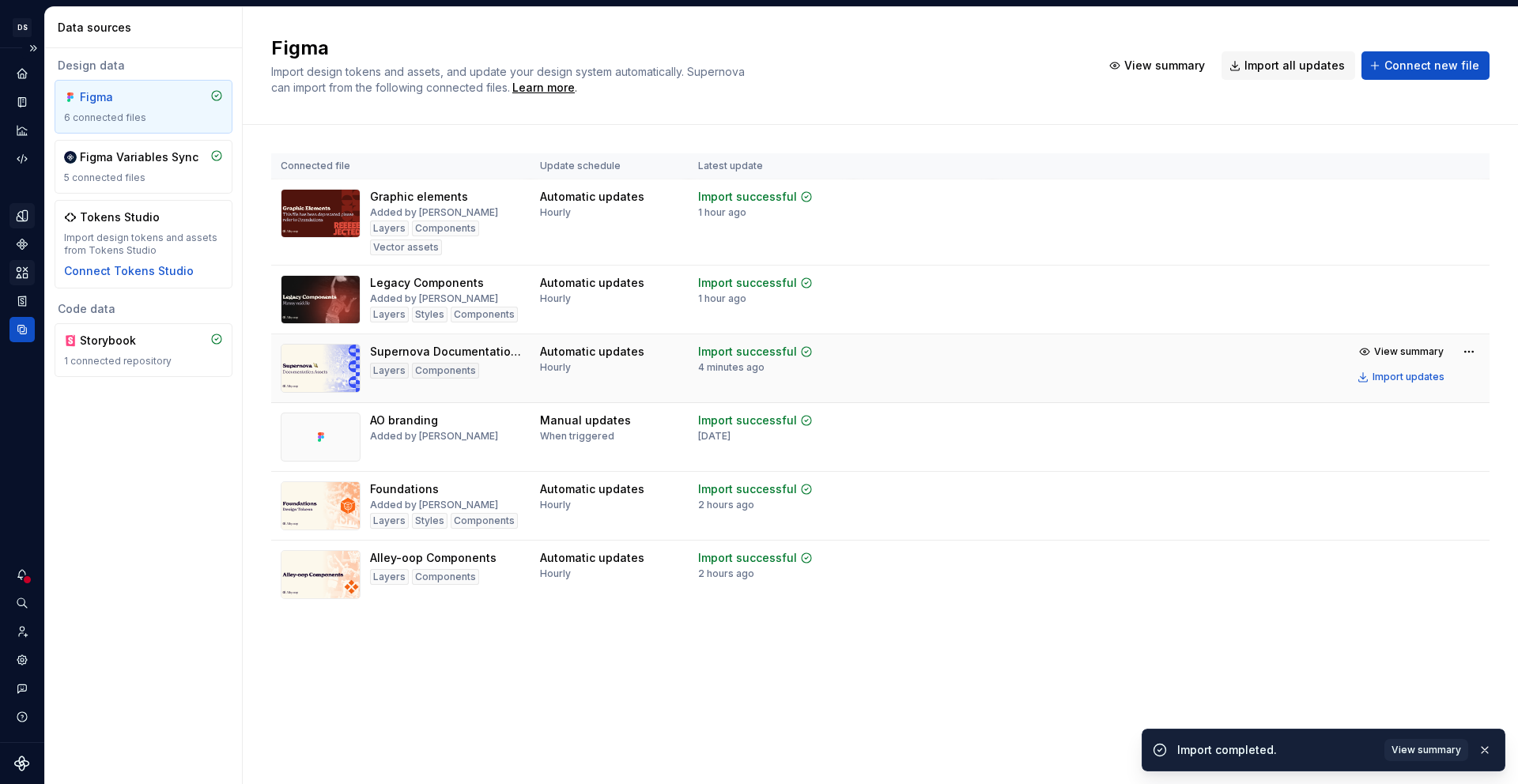
click at [33, 213] on div "Design tokens" at bounding box center [22, 216] width 26 height 26
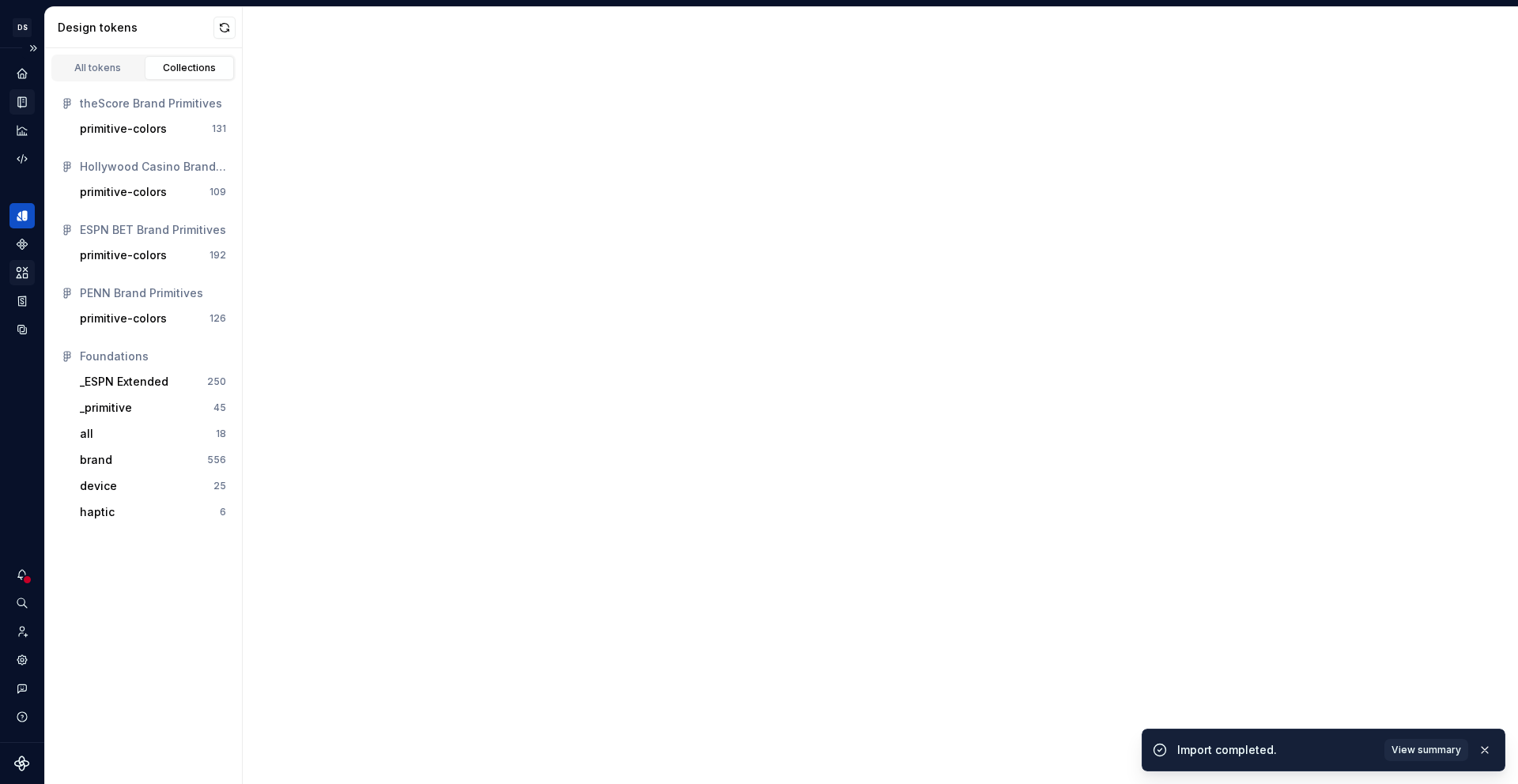
click at [33, 98] on div "Documentation" at bounding box center [22, 102] width 26 height 26
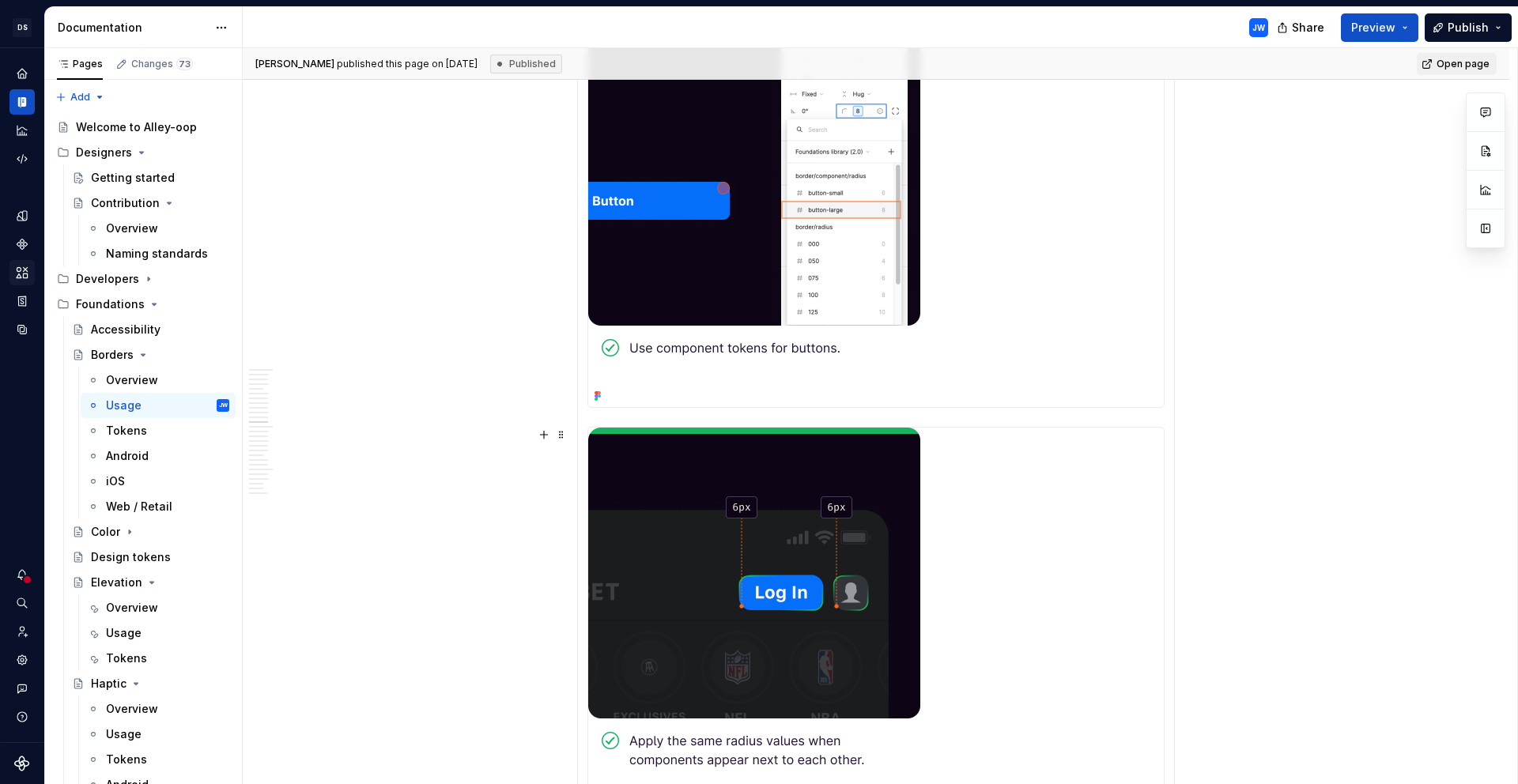
scroll to position [4634, 0]
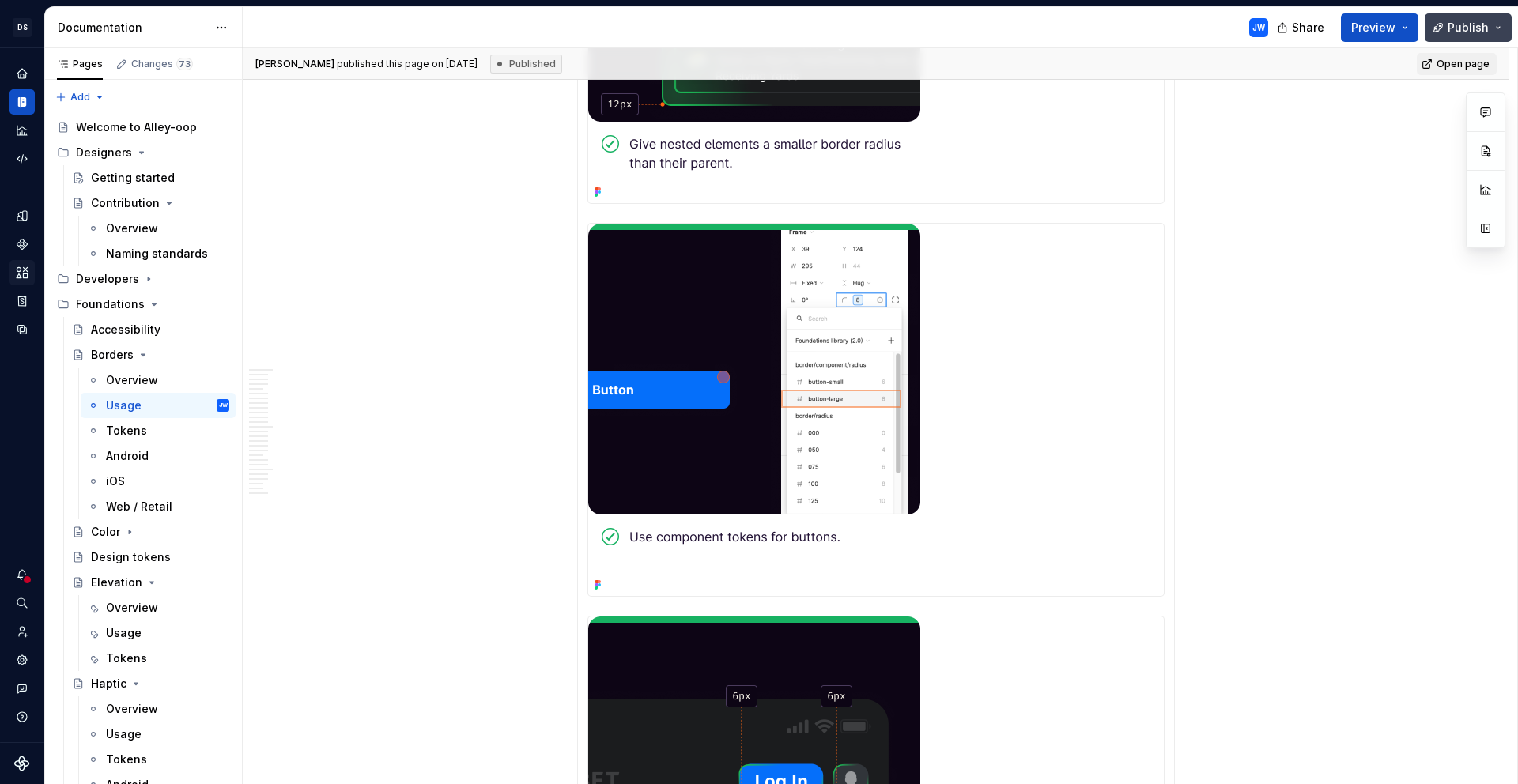
click at [1461, 34] on span "Publish" at bounding box center [1468, 27] width 41 height 15
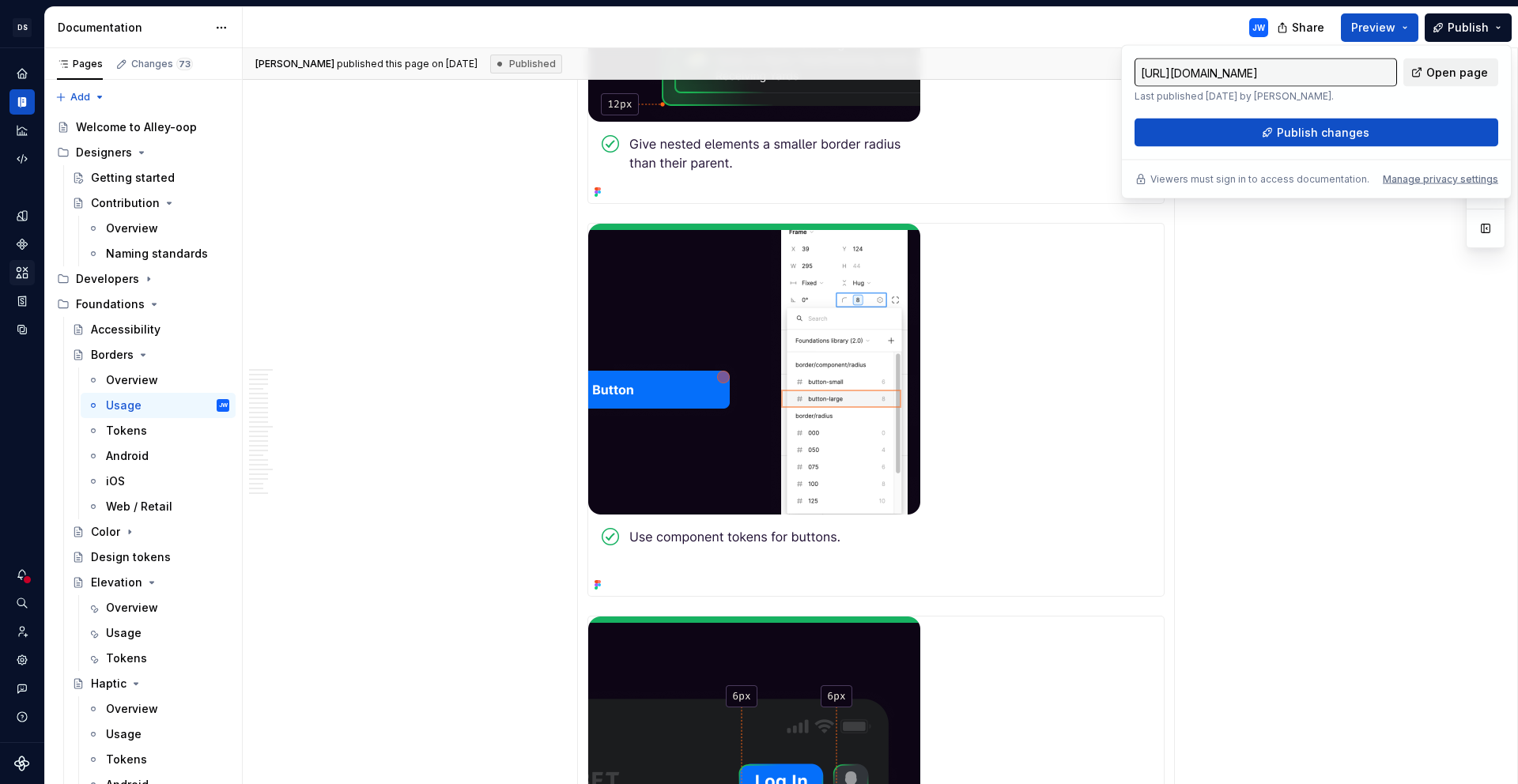
click at [1430, 68] on span "Open page" at bounding box center [1457, 72] width 62 height 15
click at [1388, 125] on button "Publish changes" at bounding box center [1316, 132] width 364 height 28
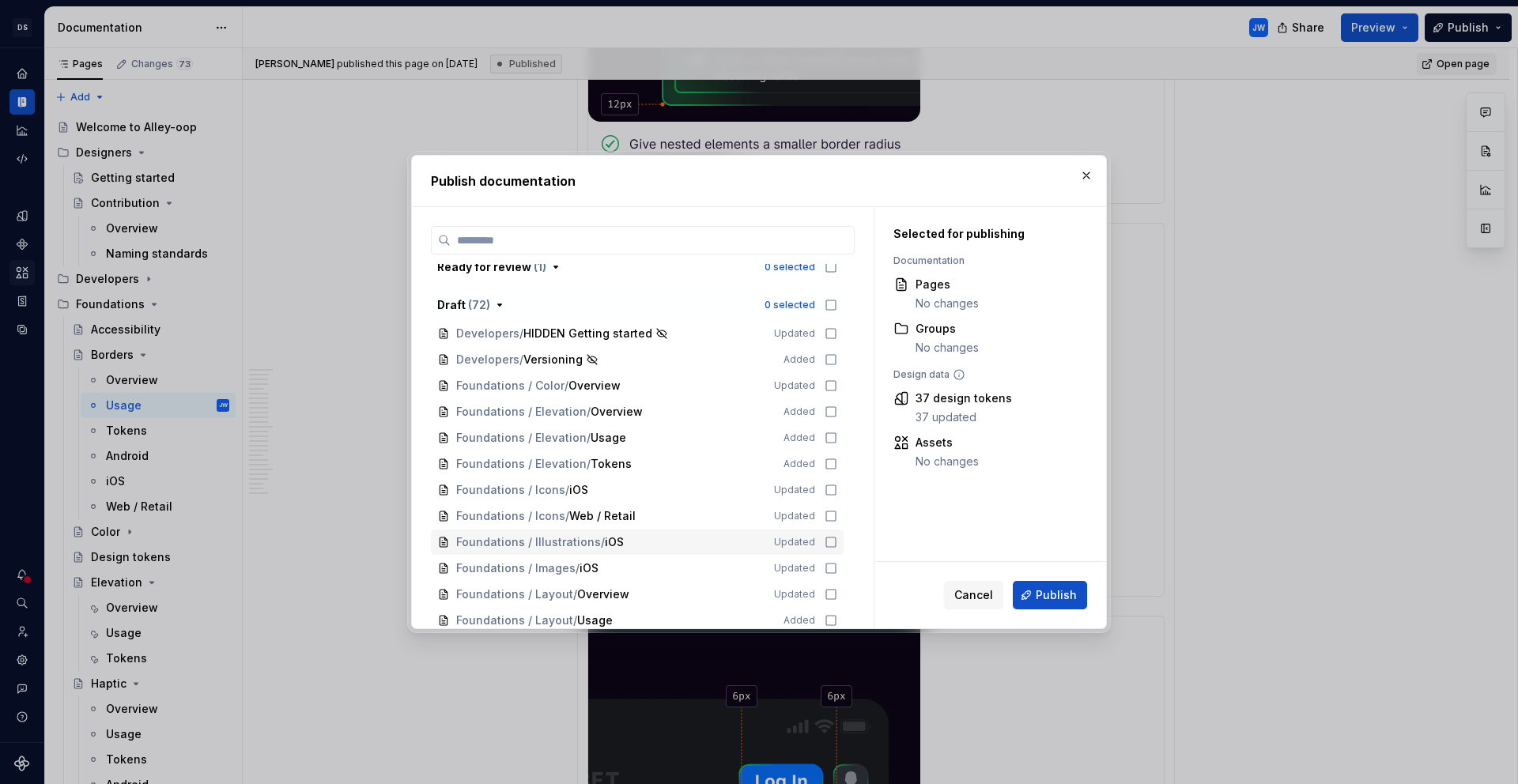
scroll to position [0, 0]
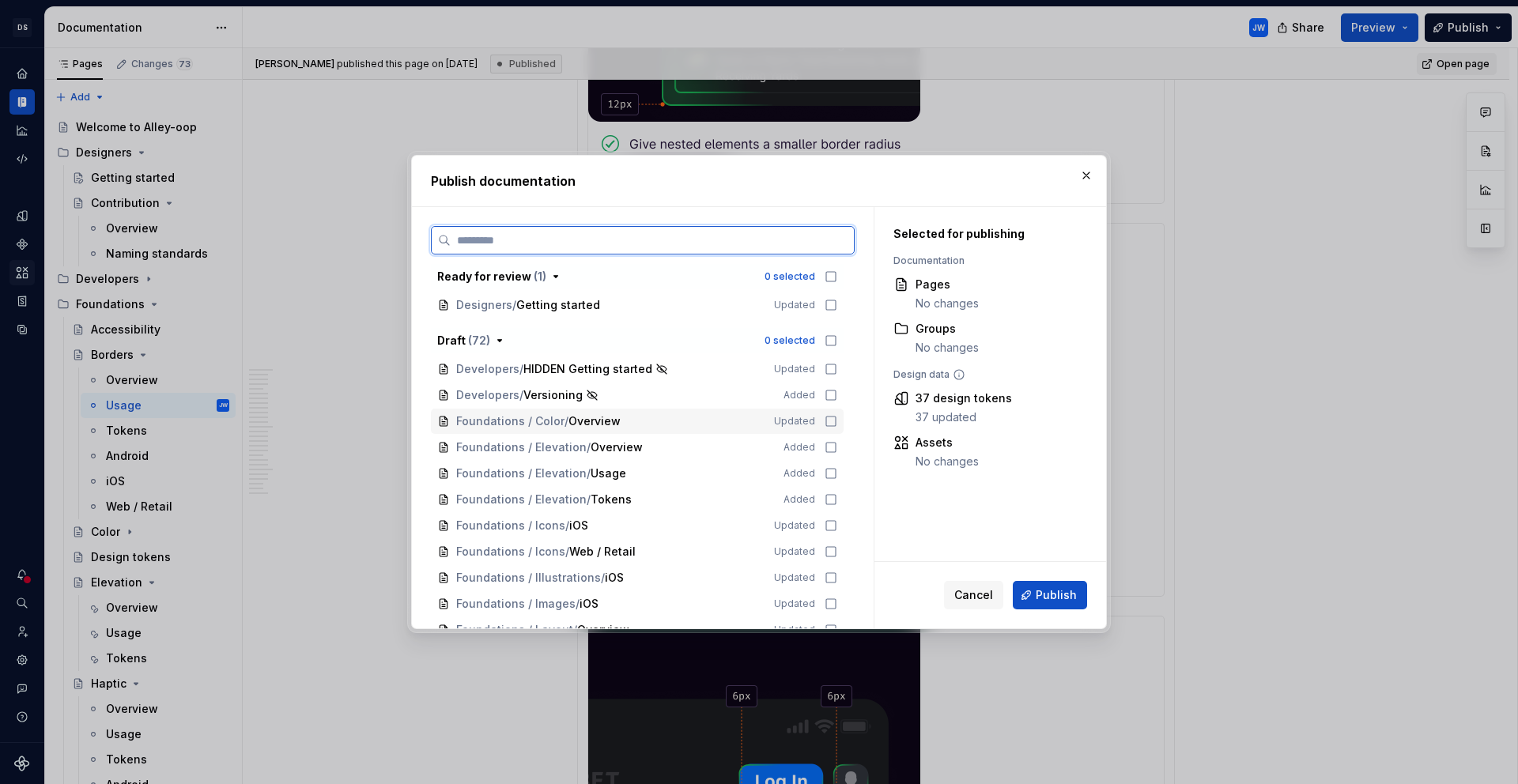
click at [824, 416] on icon at bounding box center [831, 421] width 13 height 13
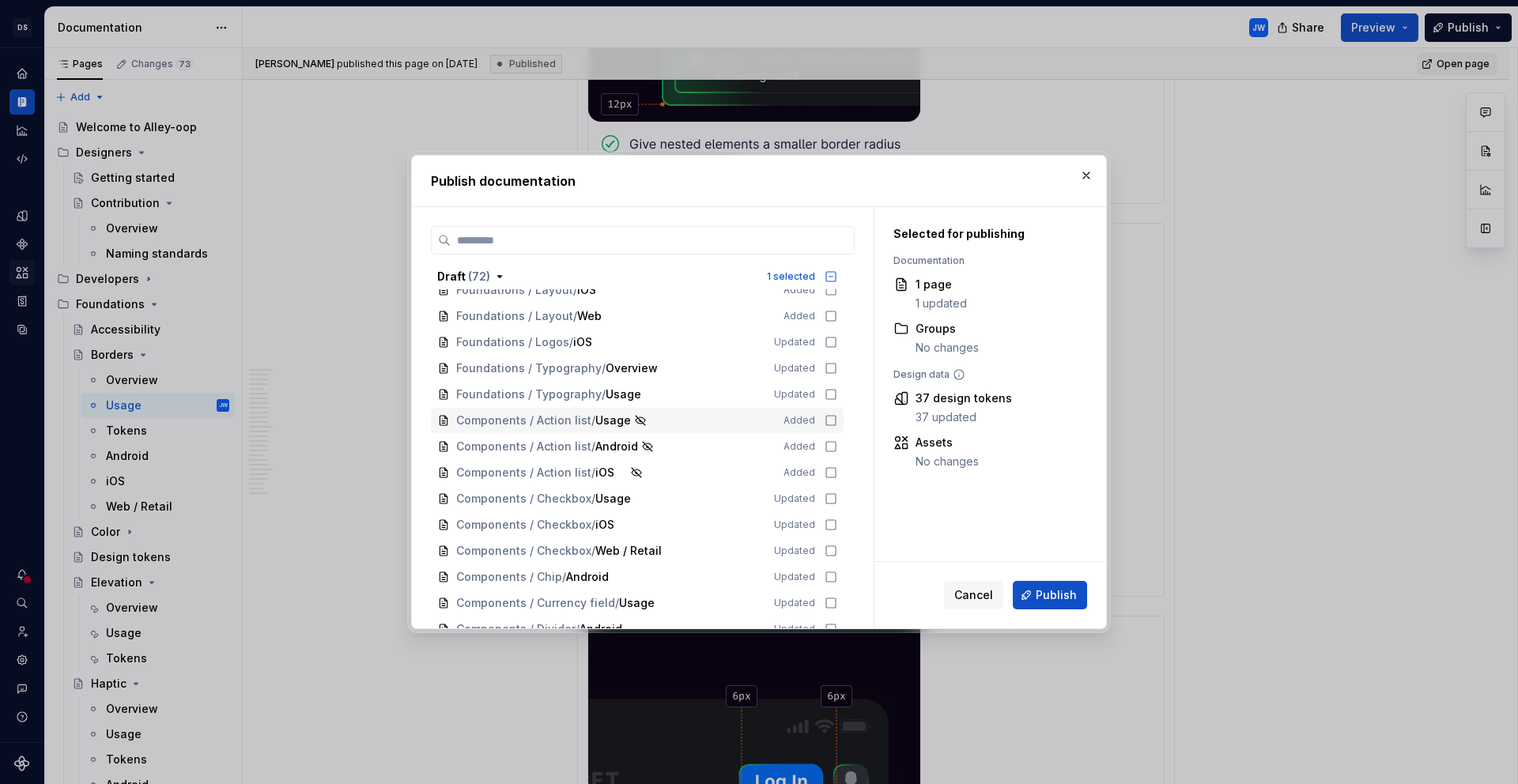
scroll to position [401, 0]
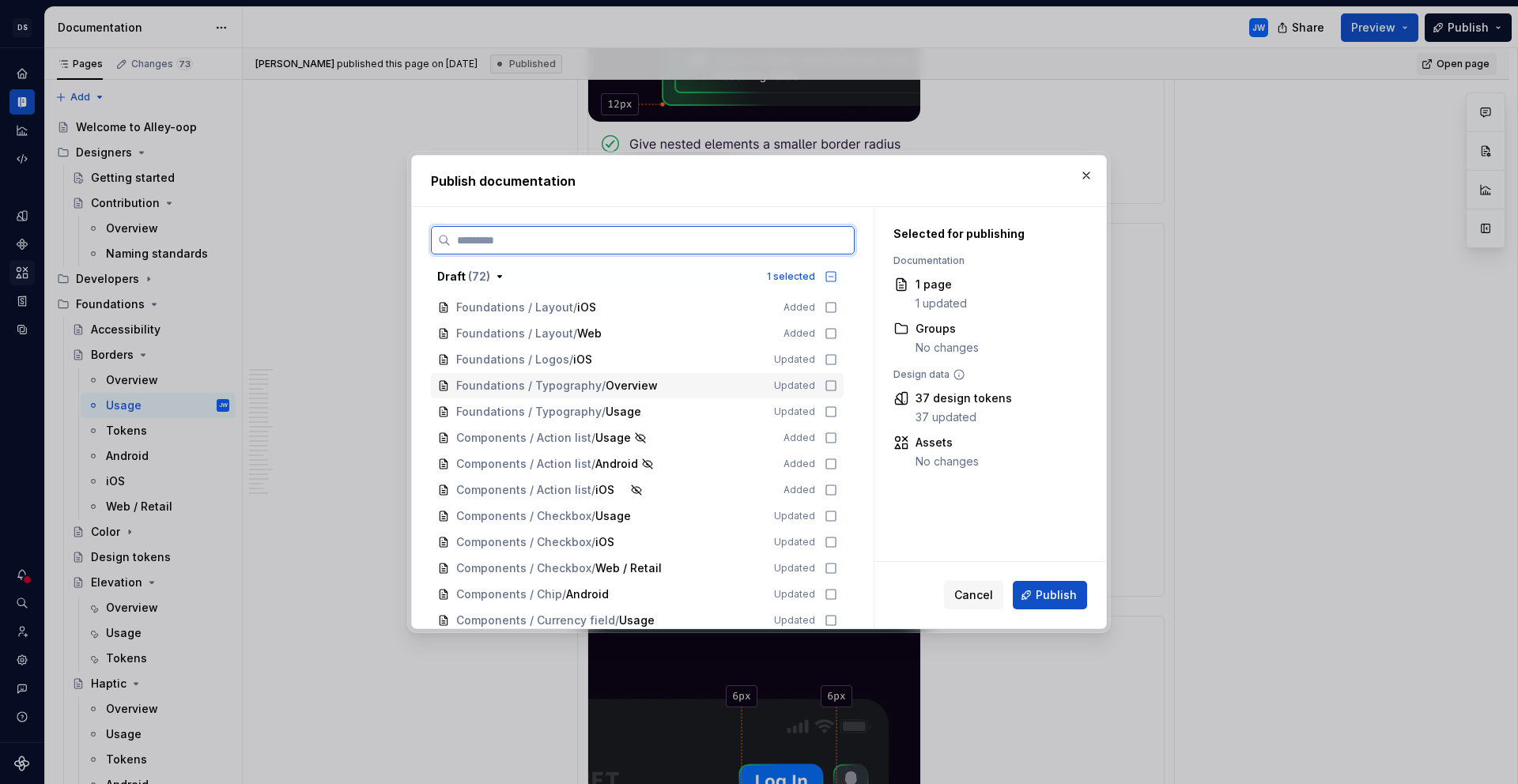
click at [832, 379] on icon at bounding box center [831, 386] width 13 height 13
click at [823, 410] on div "Foundations / Typography / Usage Updated" at bounding box center [637, 412] width 413 height 26
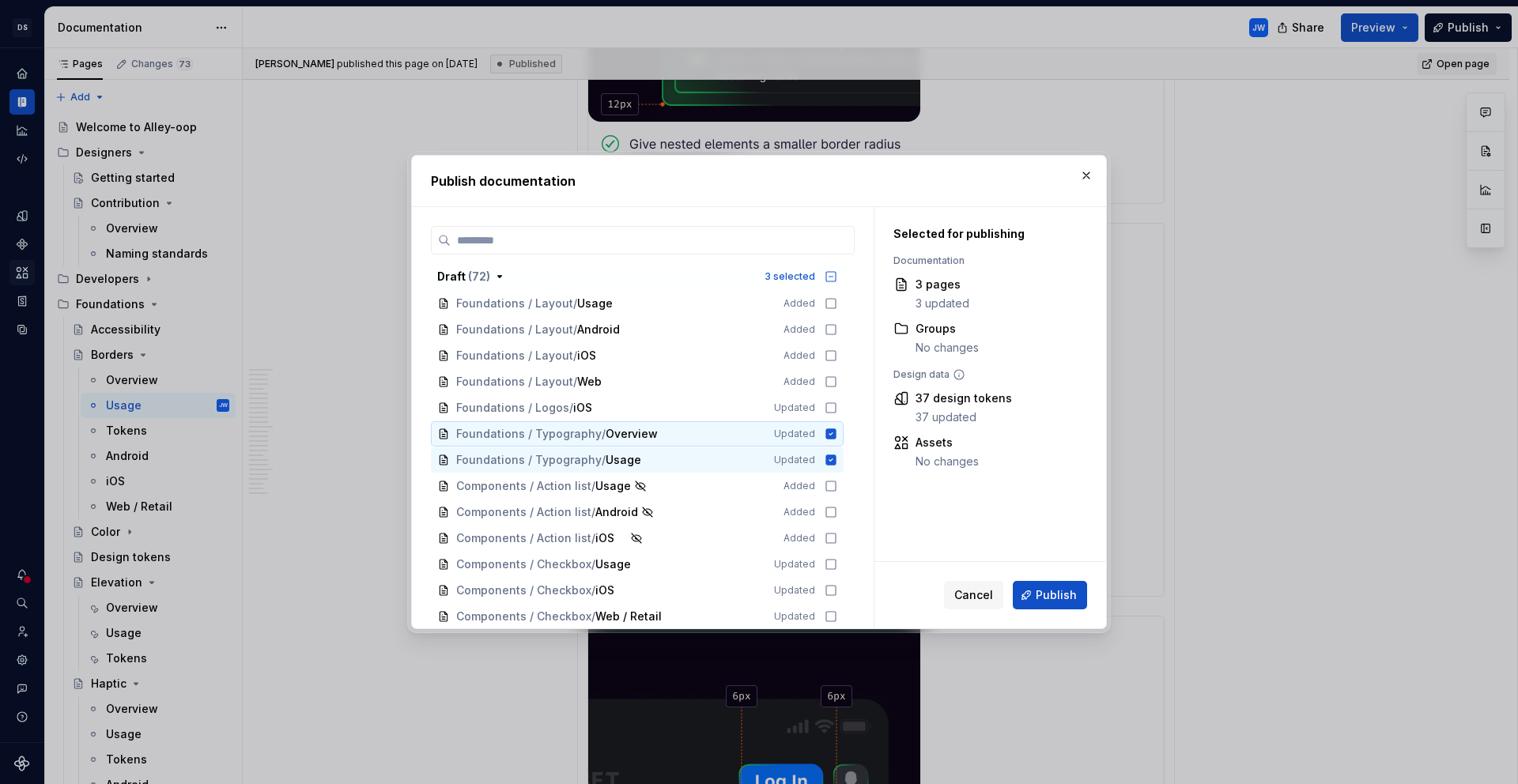
scroll to position [431, 0]
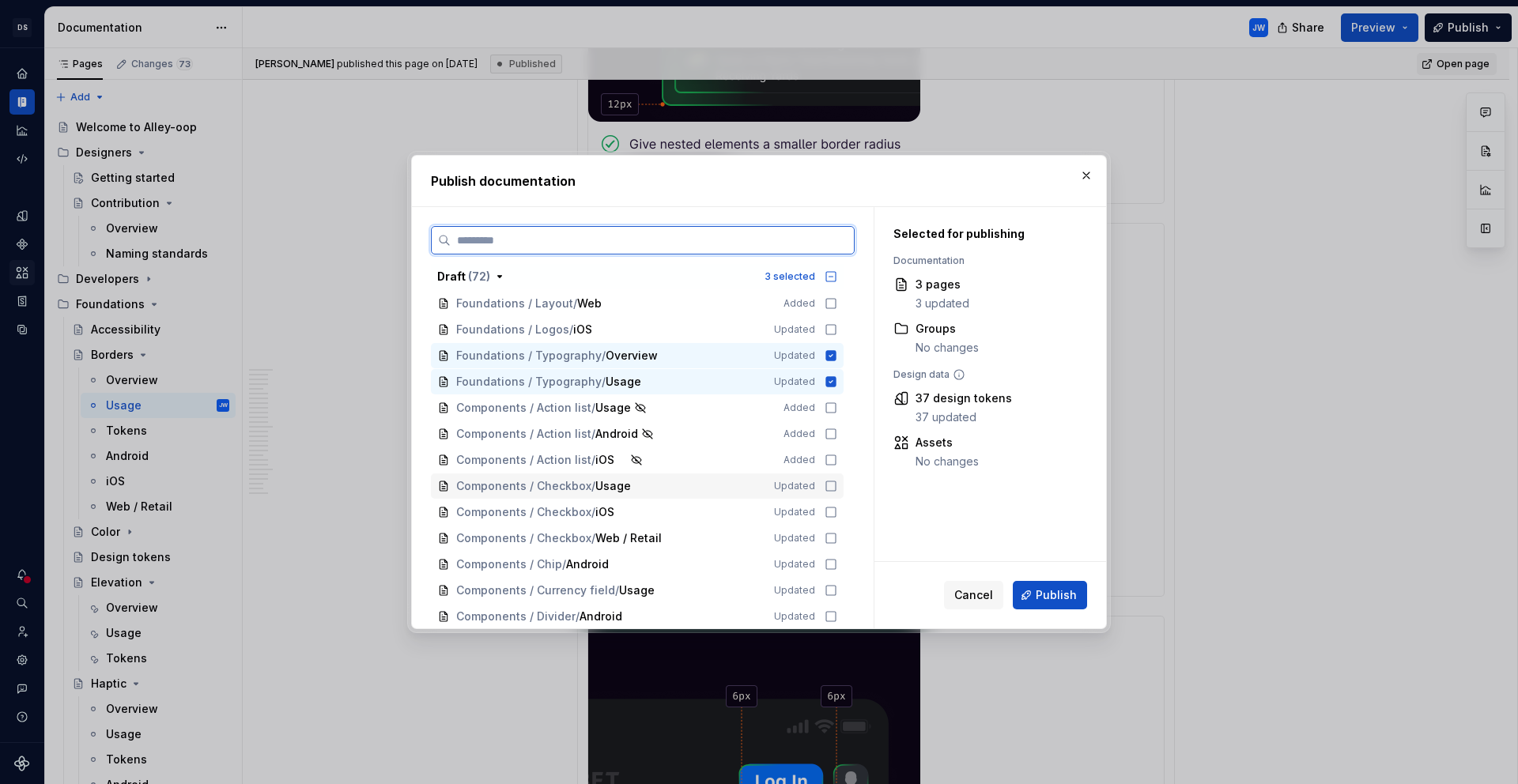
click at [828, 490] on icon at bounding box center [831, 486] width 9 height 9
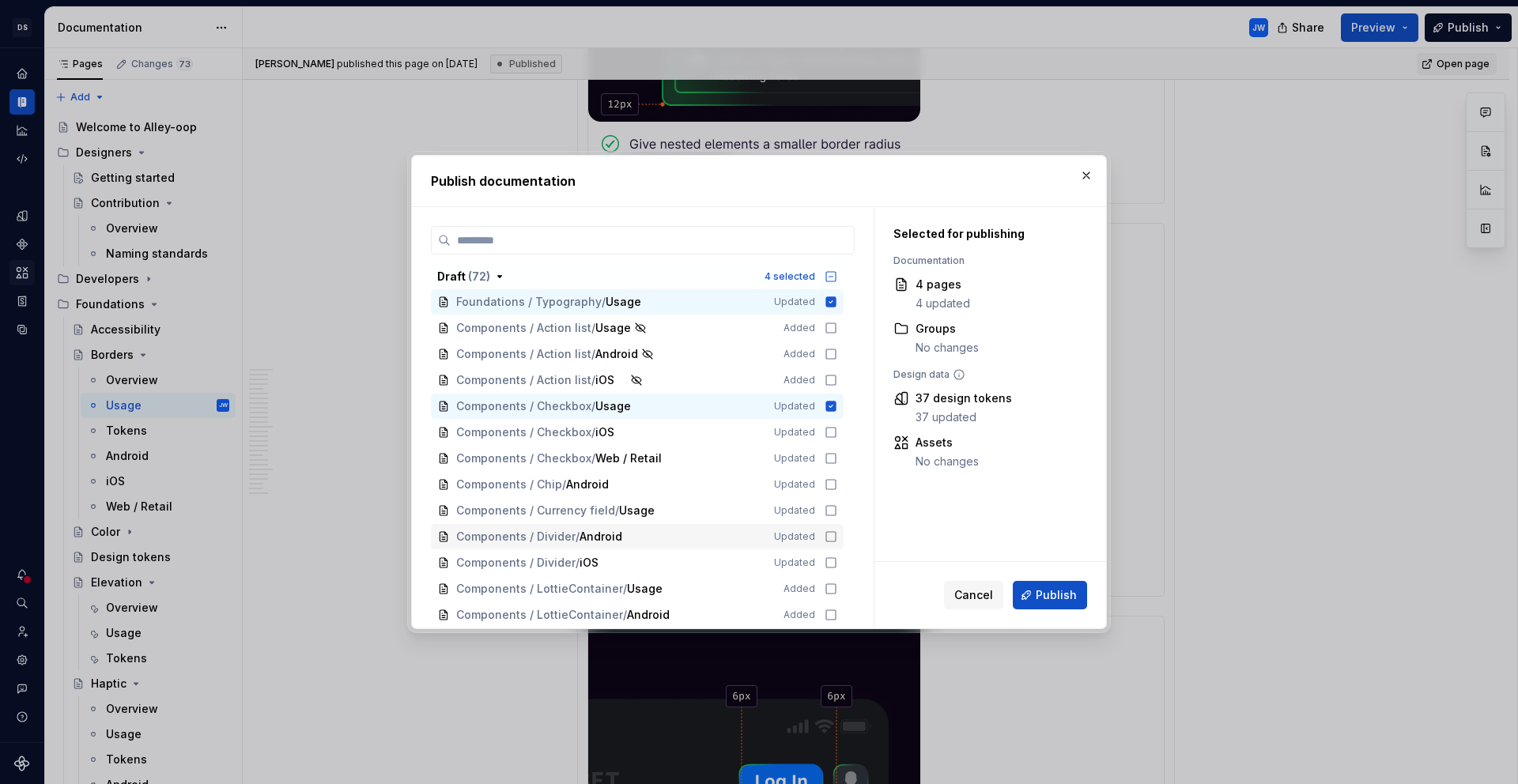
scroll to position [511, 0]
click at [824, 514] on icon at bounding box center [831, 510] width 13 height 13
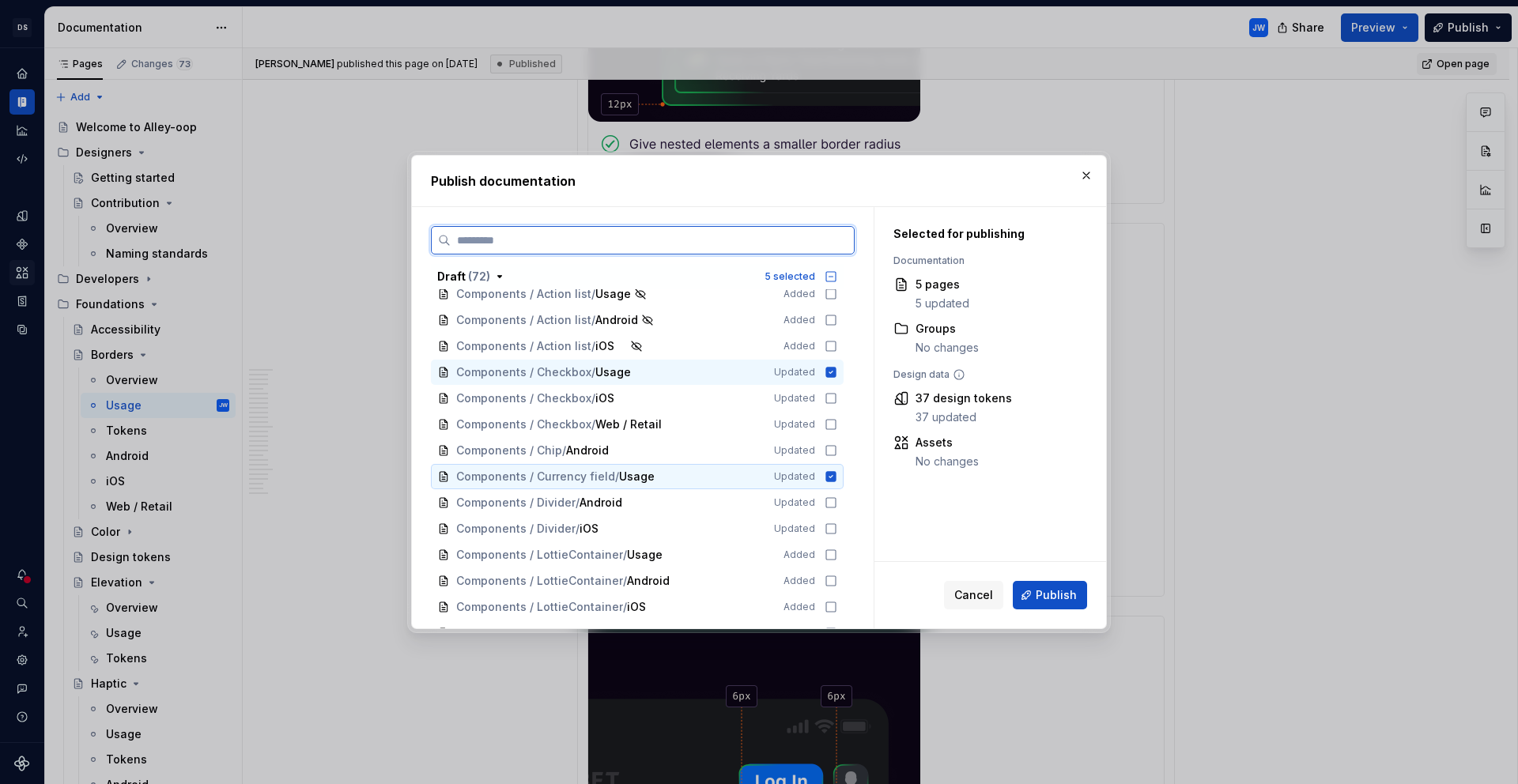
scroll to position [570, 0]
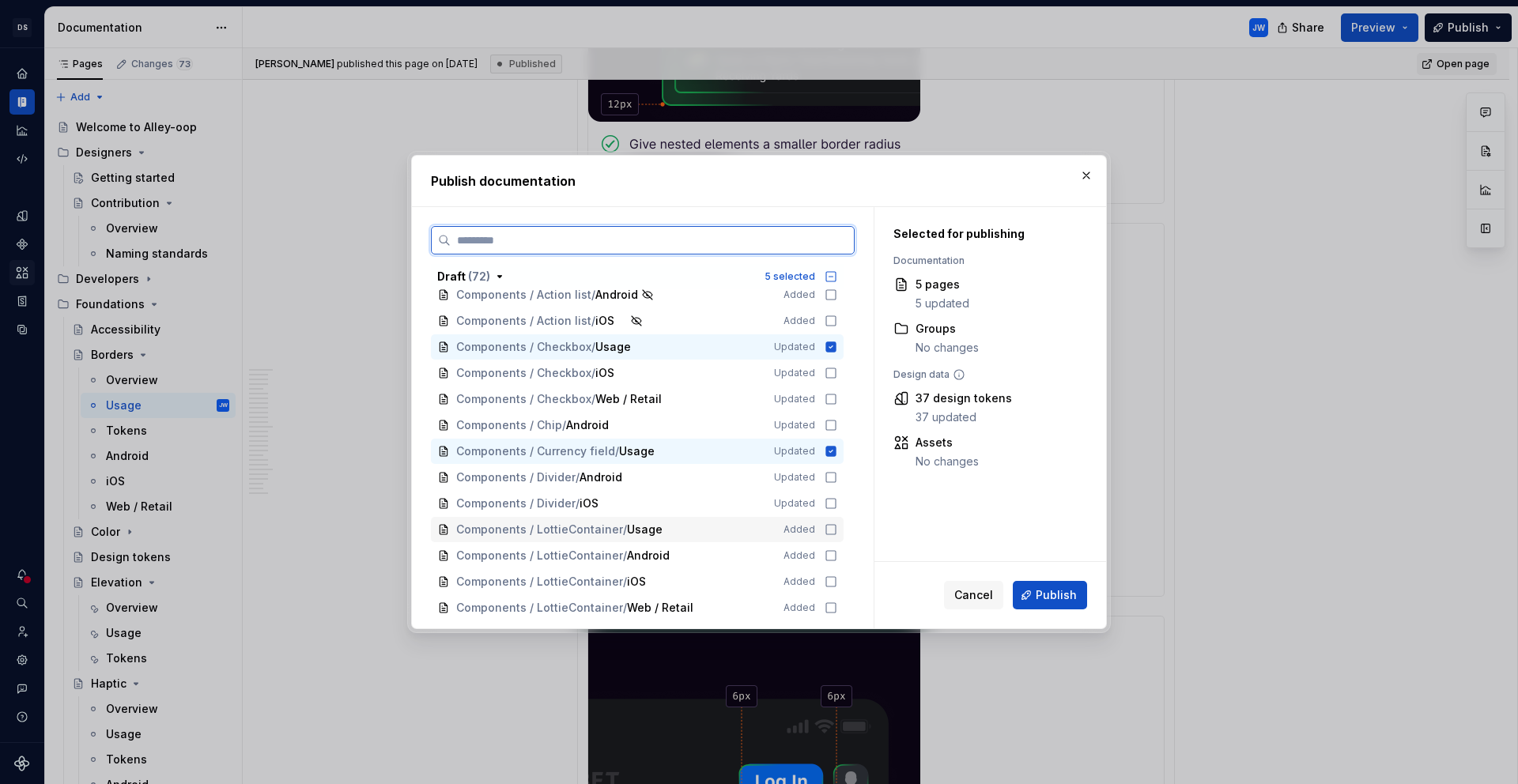
click at [827, 526] on icon at bounding box center [831, 530] width 13 height 13
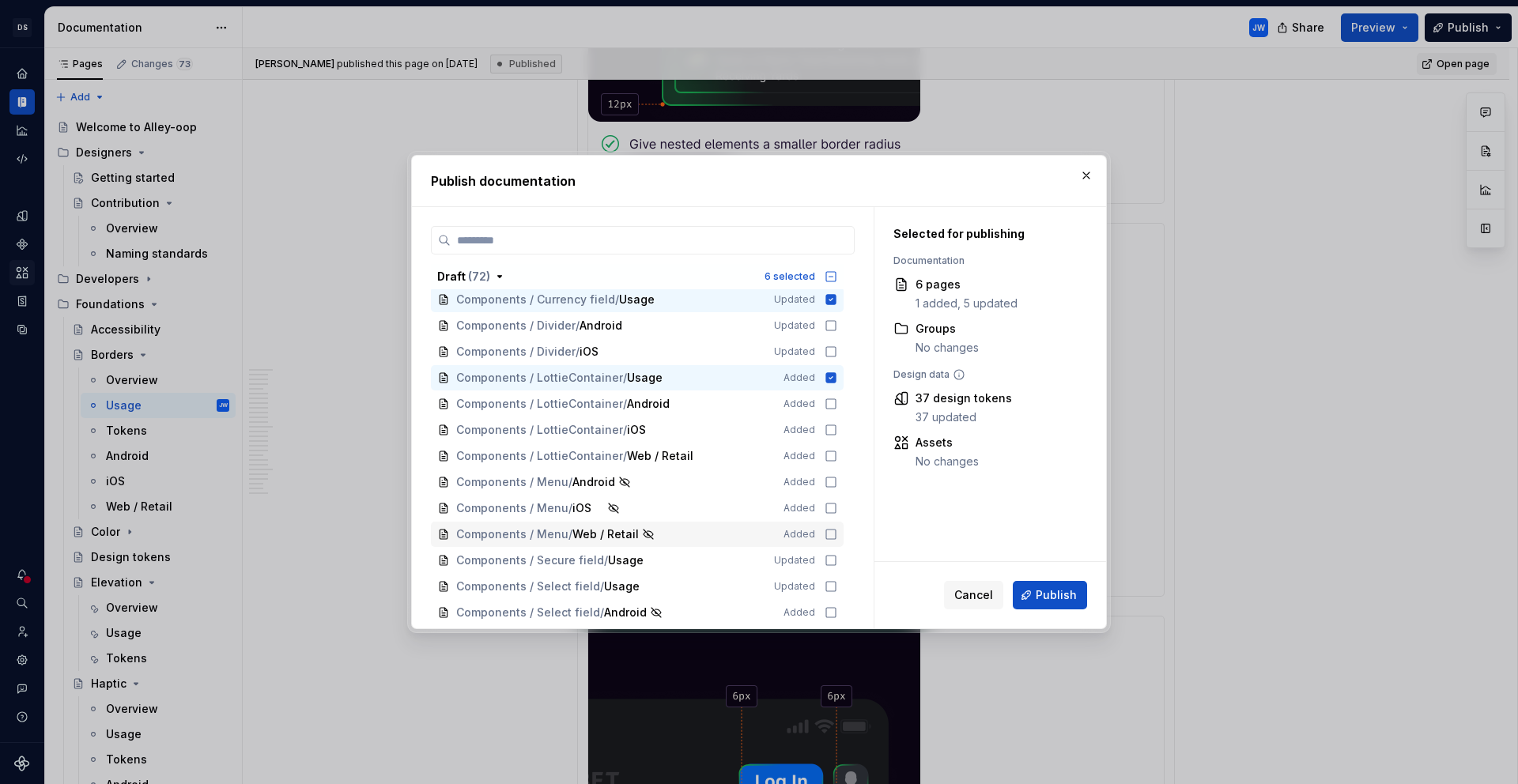
scroll to position [736, 0]
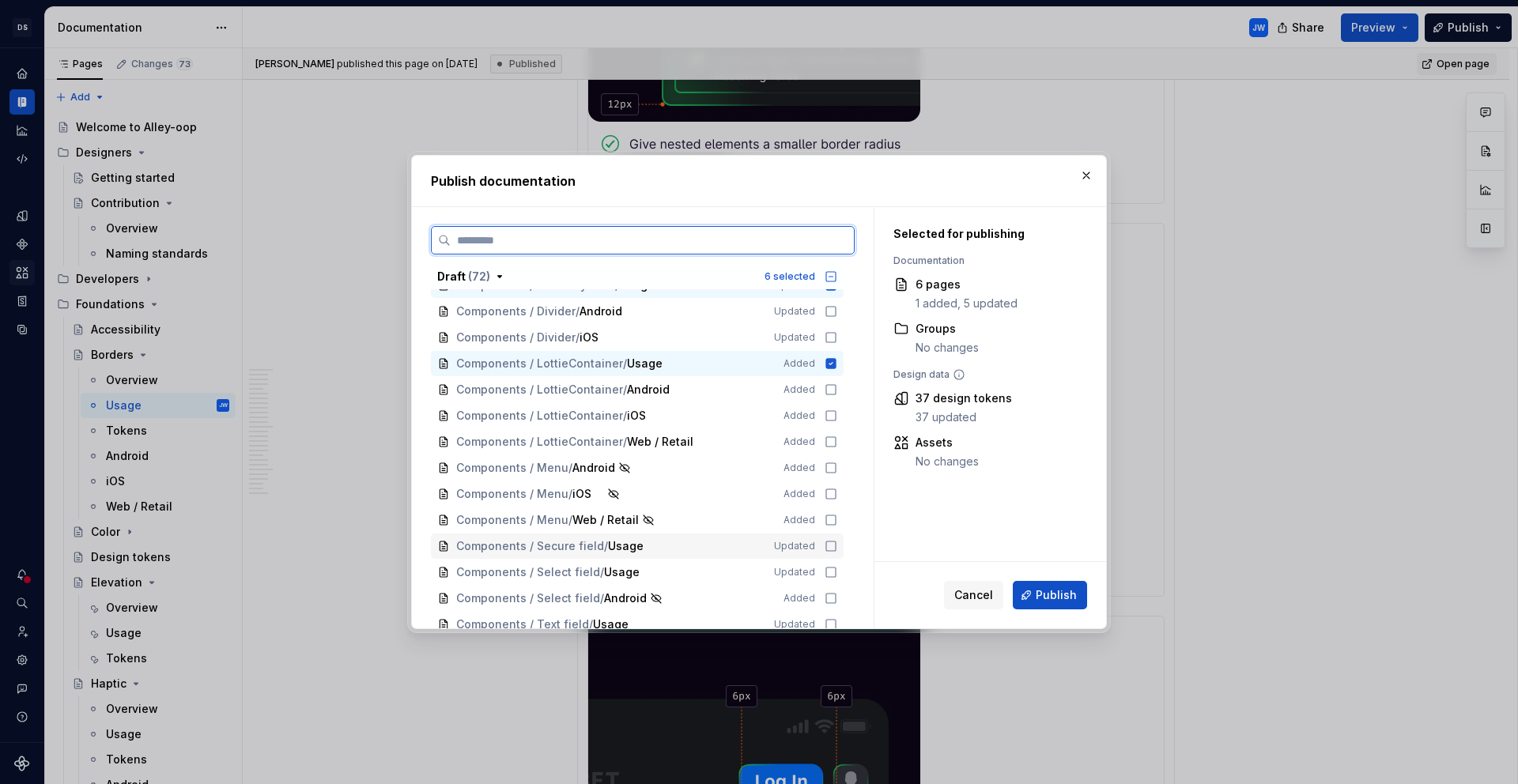
click at [829, 549] on icon at bounding box center [831, 546] width 13 height 13
click at [830, 562] on div "Components / Select field / Usage Updated" at bounding box center [637, 573] width 413 height 26
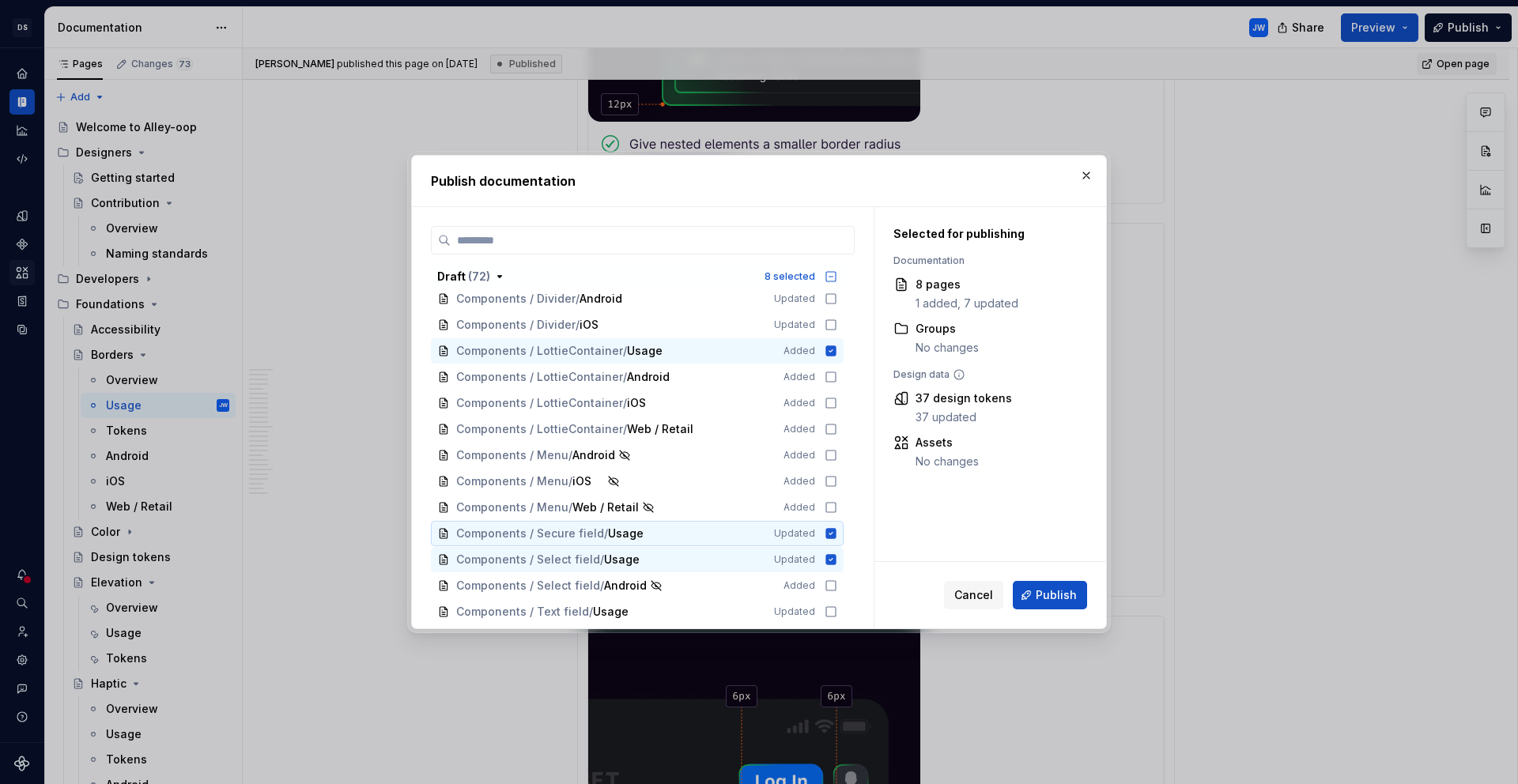
scroll to position [822, 0]
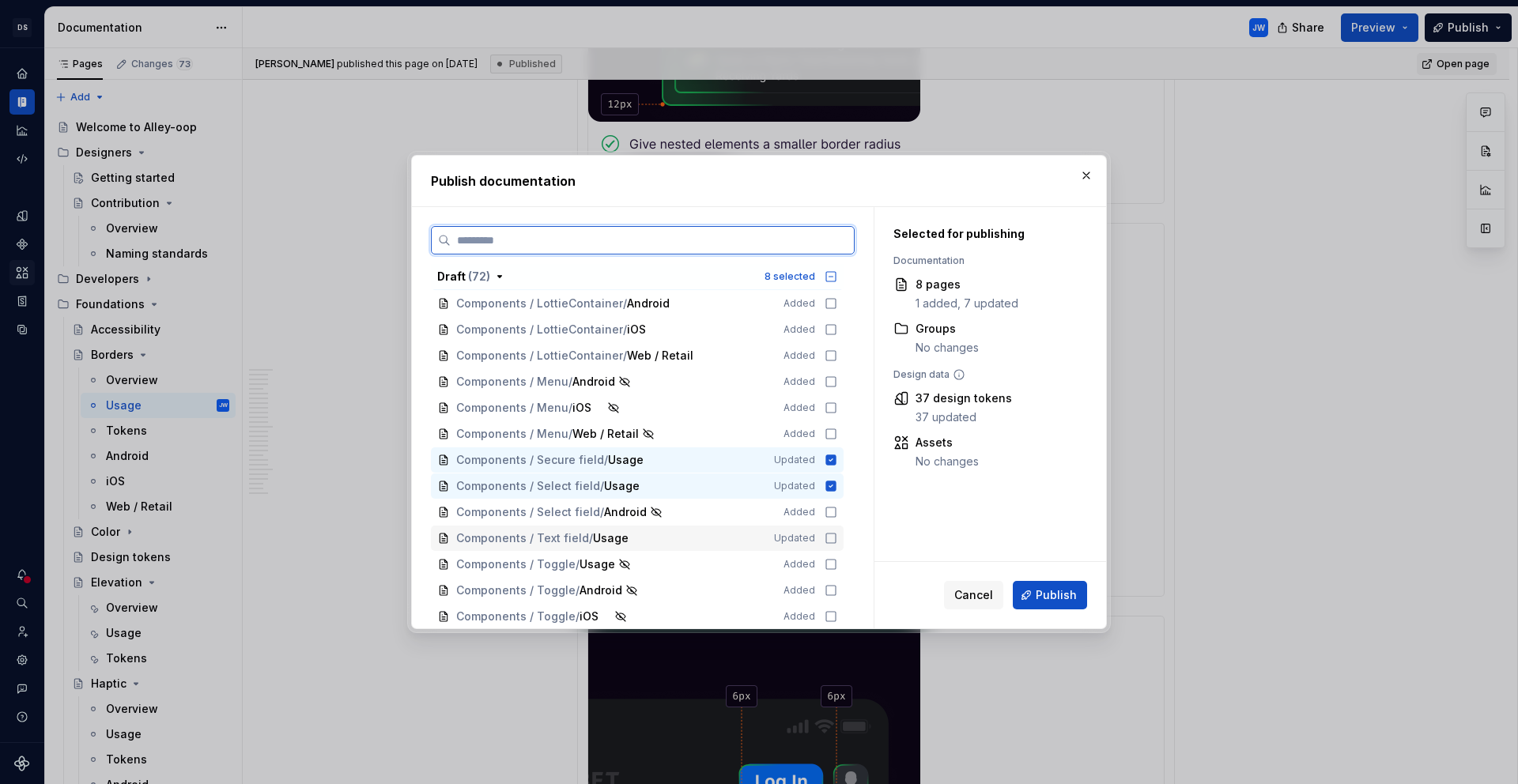
click at [829, 541] on icon at bounding box center [831, 539] width 13 height 13
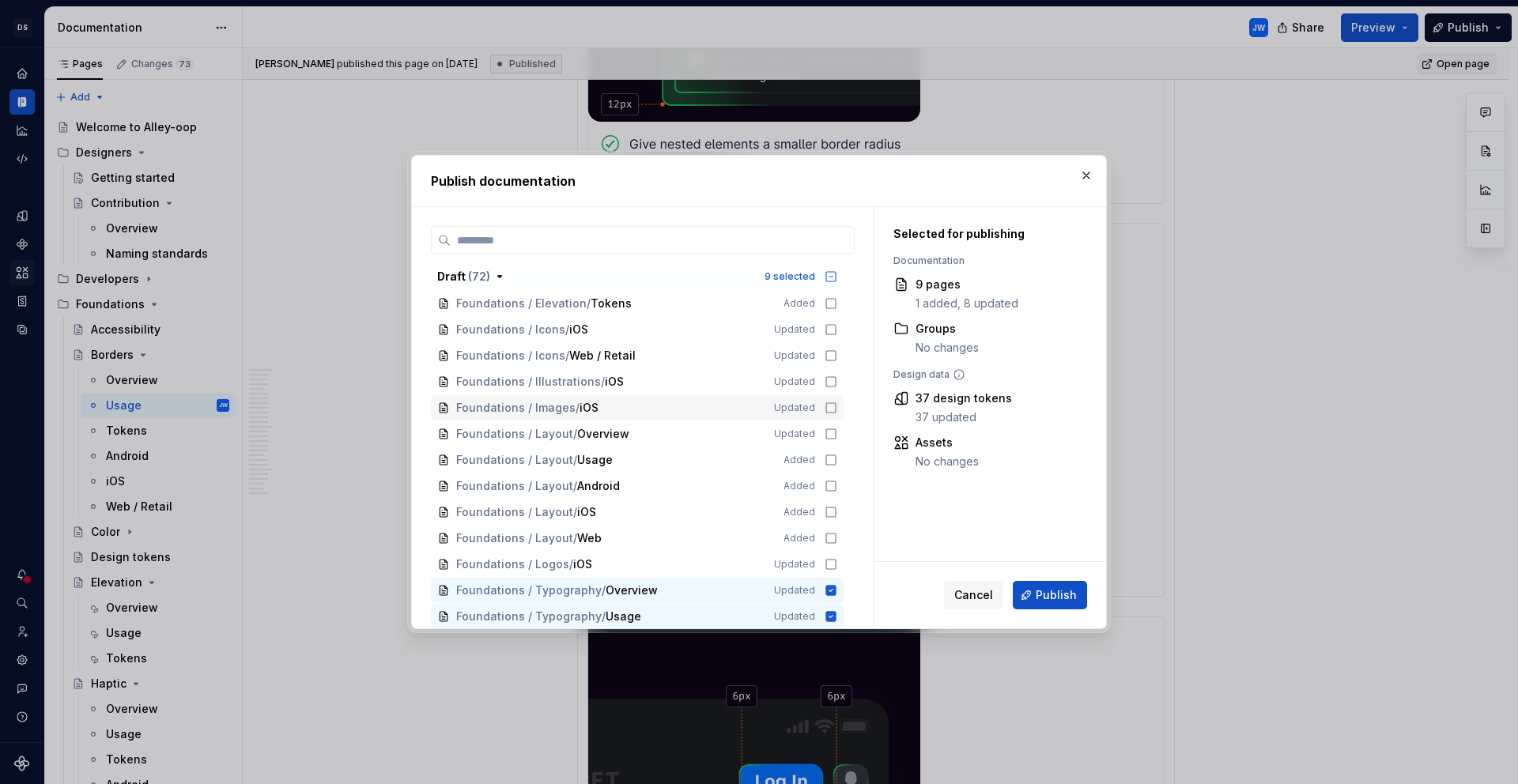
scroll to position [176, 0]
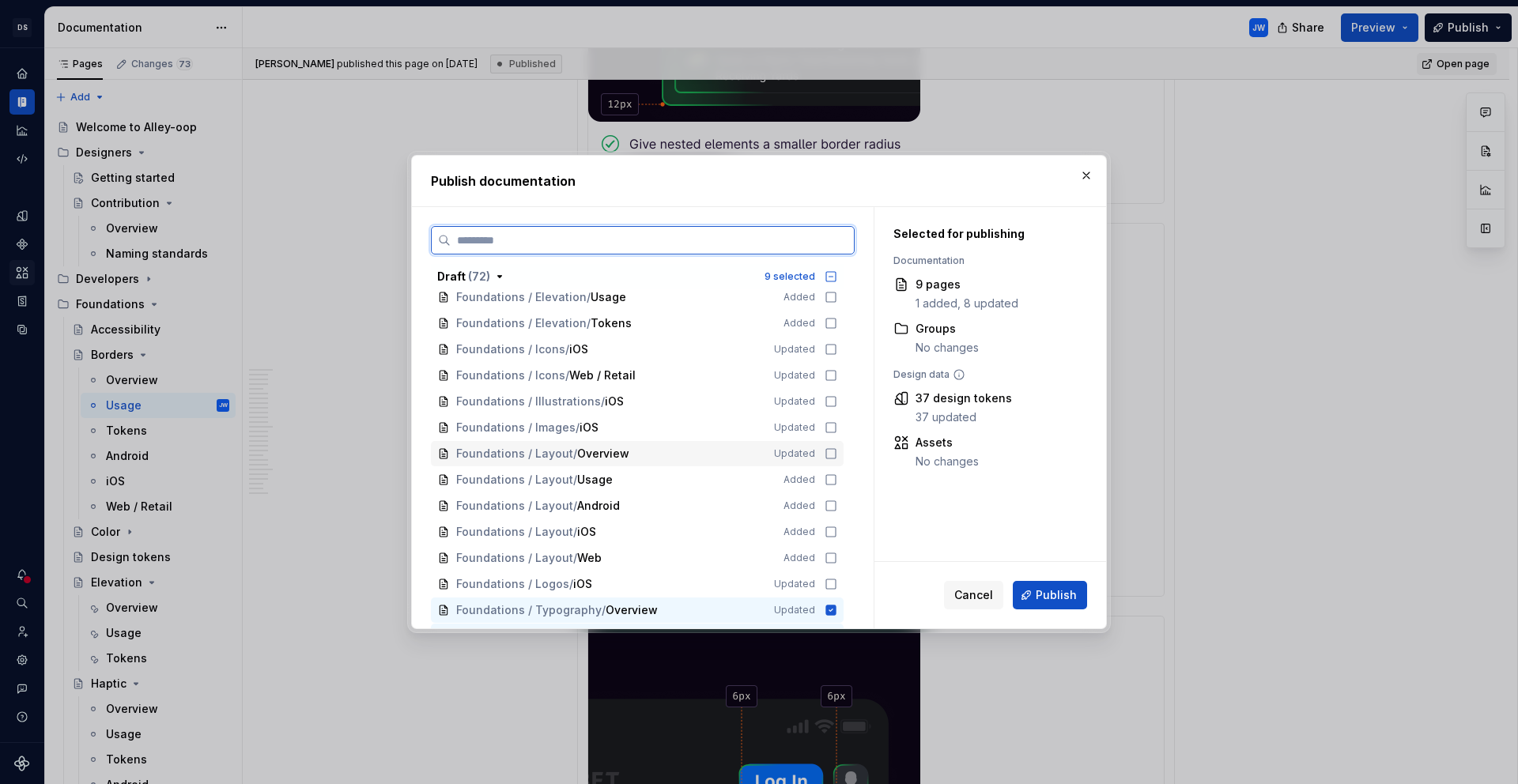
click at [831, 454] on icon at bounding box center [831, 454] width 13 height 13
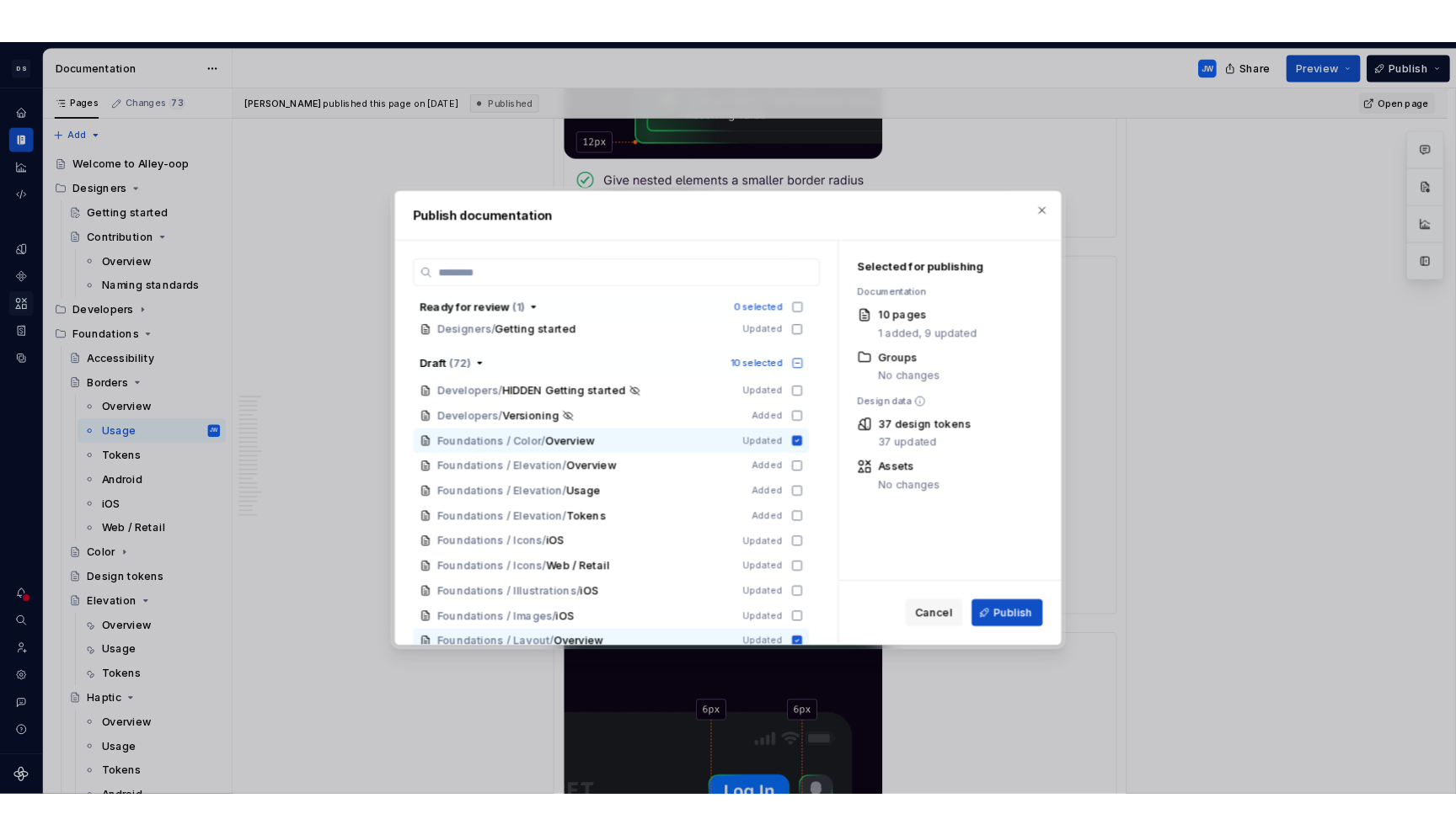
scroll to position [0, 0]
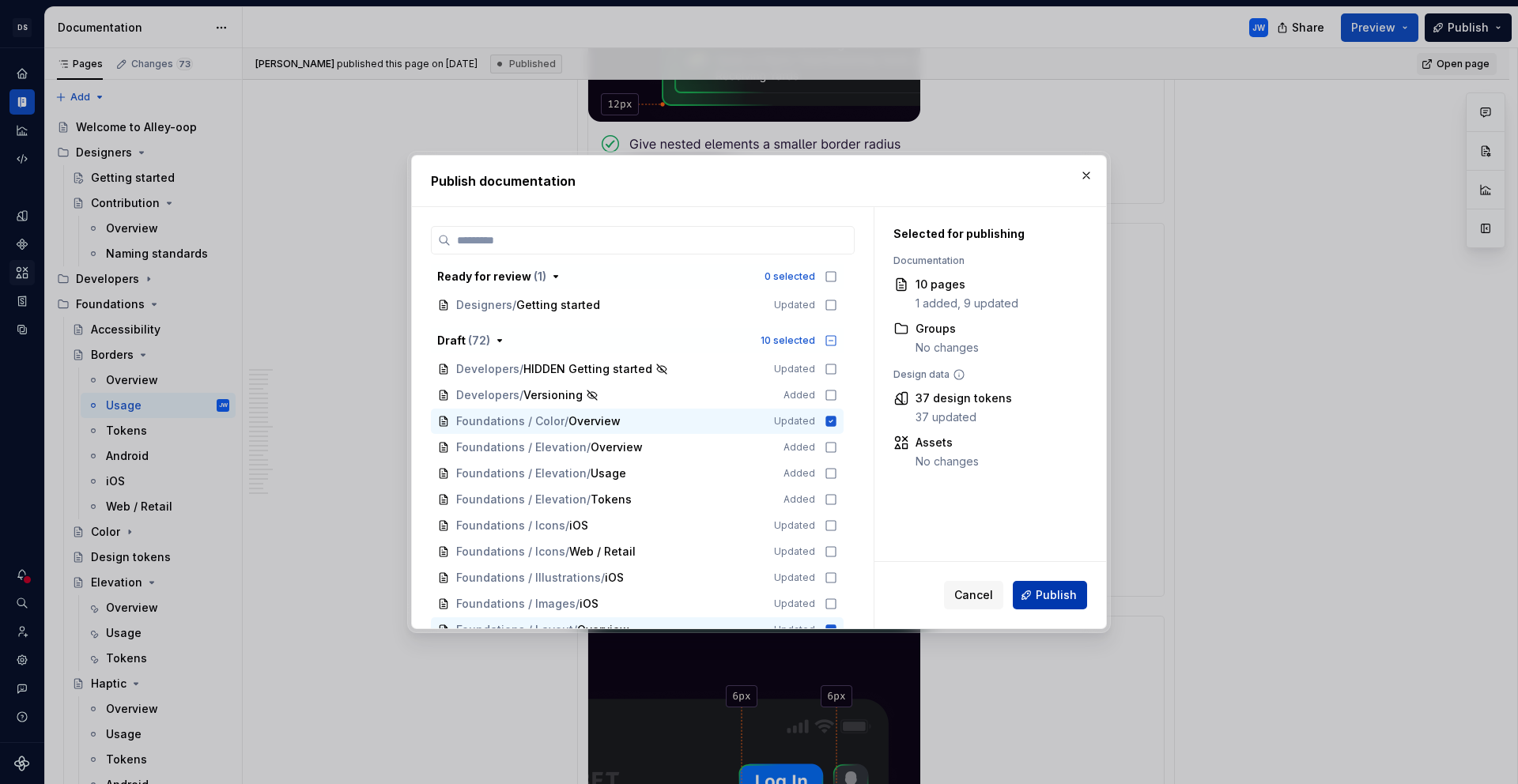
click at [1027, 595] on button "Publish" at bounding box center [1050, 594] width 75 height 28
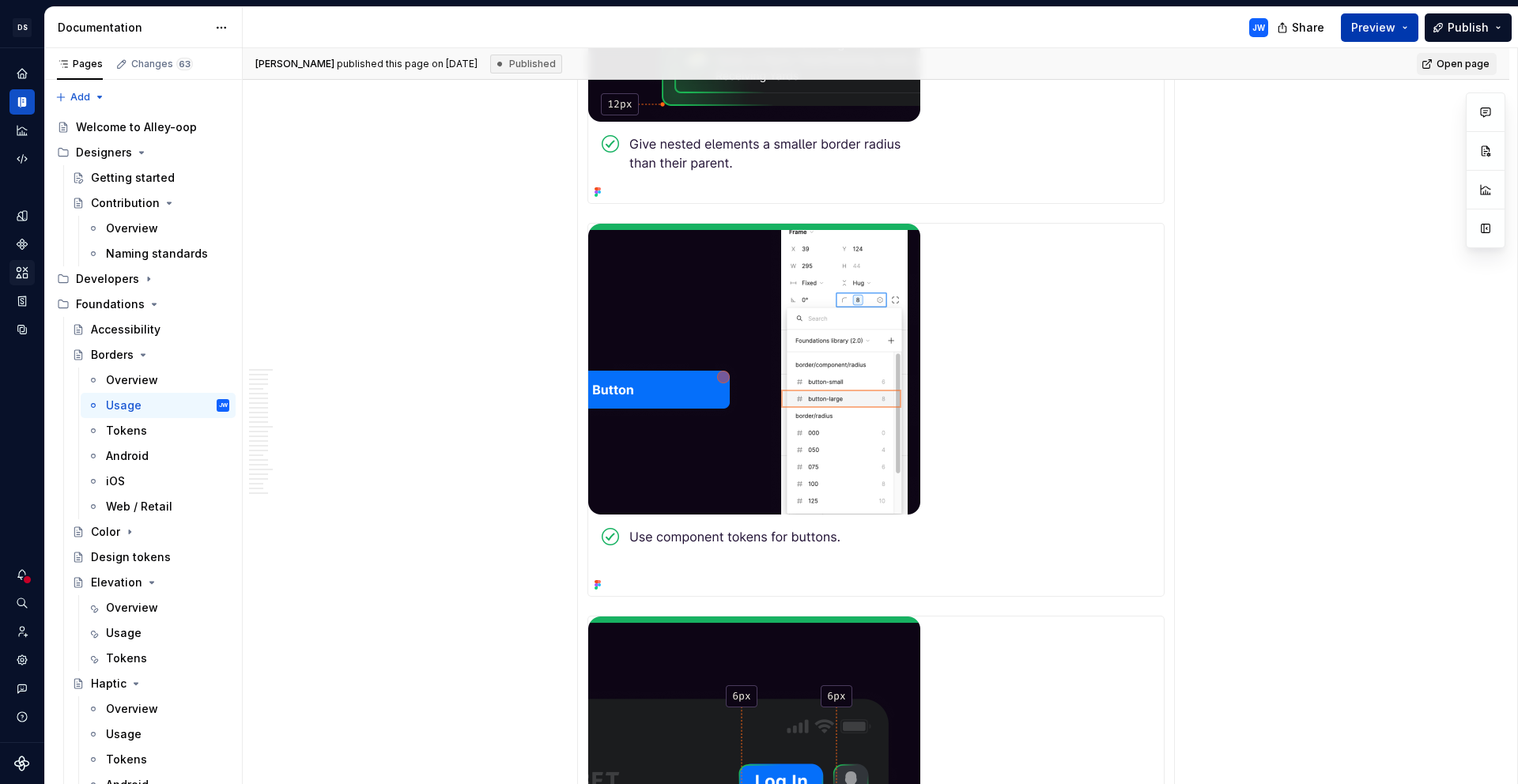
click at [1415, 15] on button "Preview" at bounding box center [1379, 27] width 77 height 28
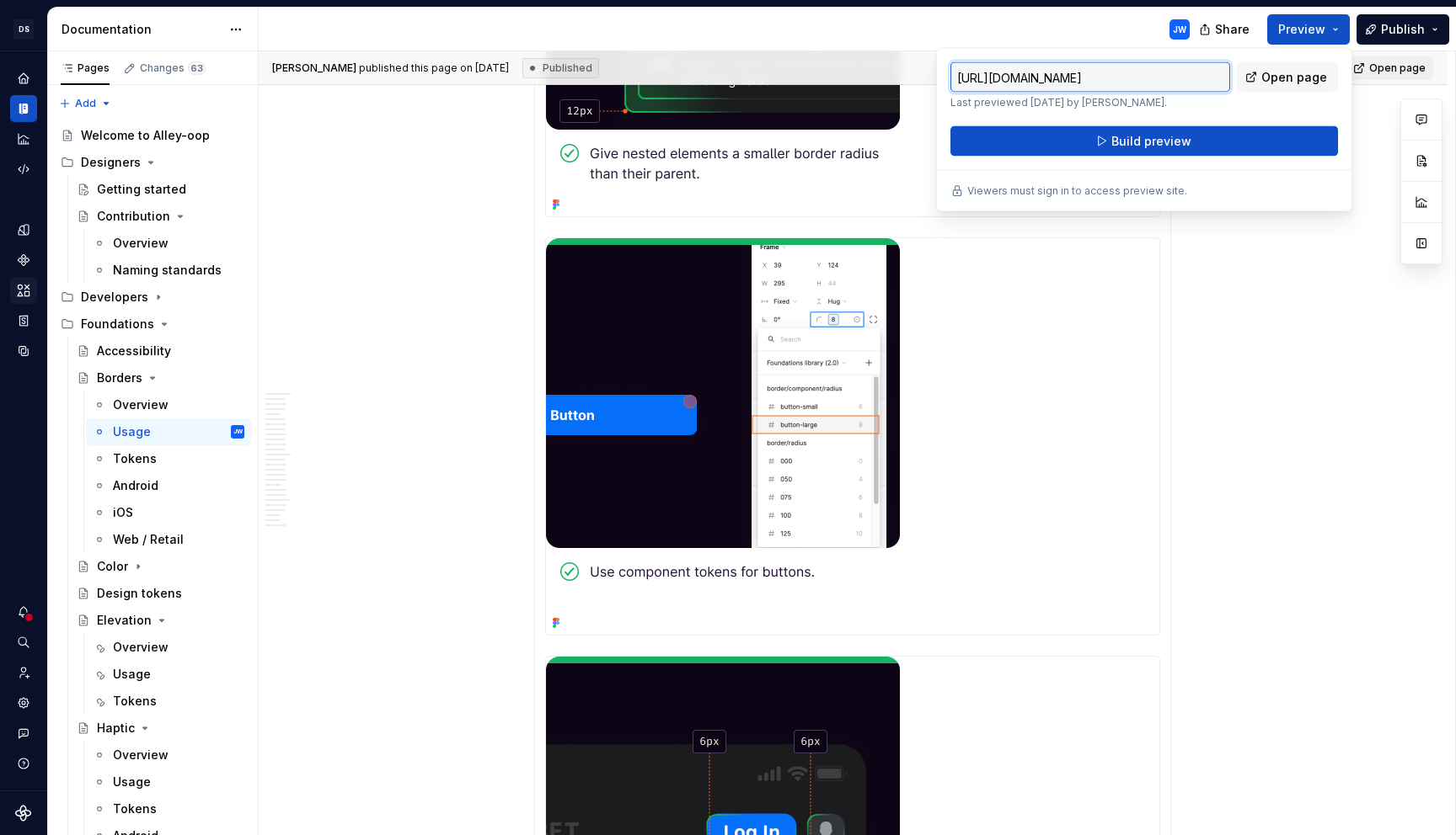
type textarea "*"
